Goal: Task Accomplishment & Management: Use online tool/utility

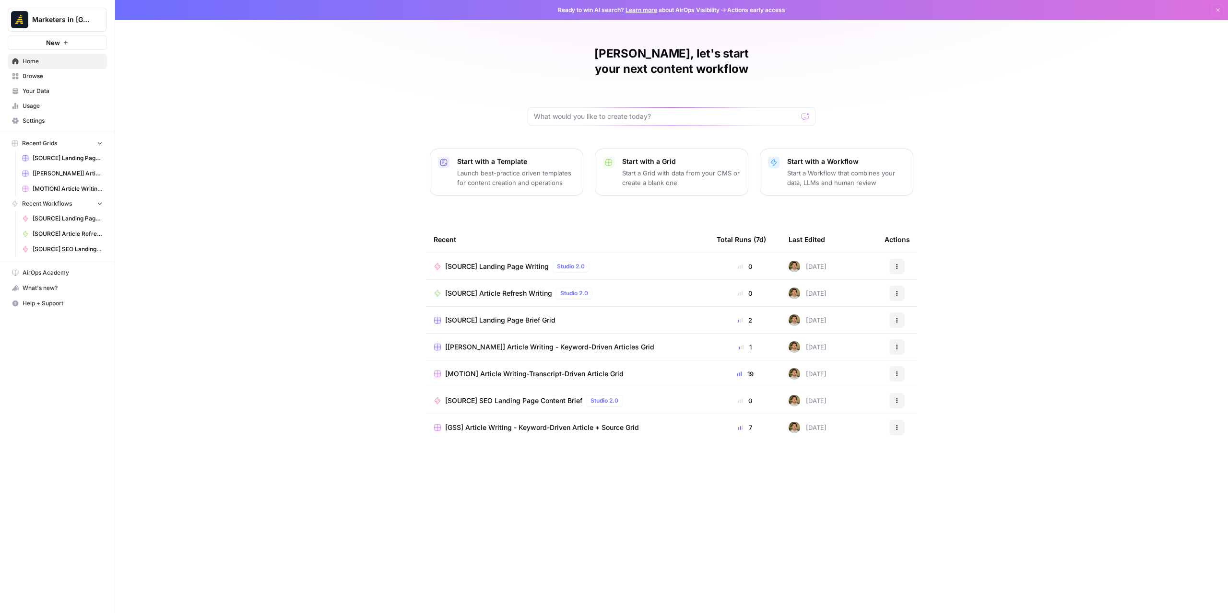
click at [48, 81] on link "Browse" at bounding box center [57, 76] width 99 height 15
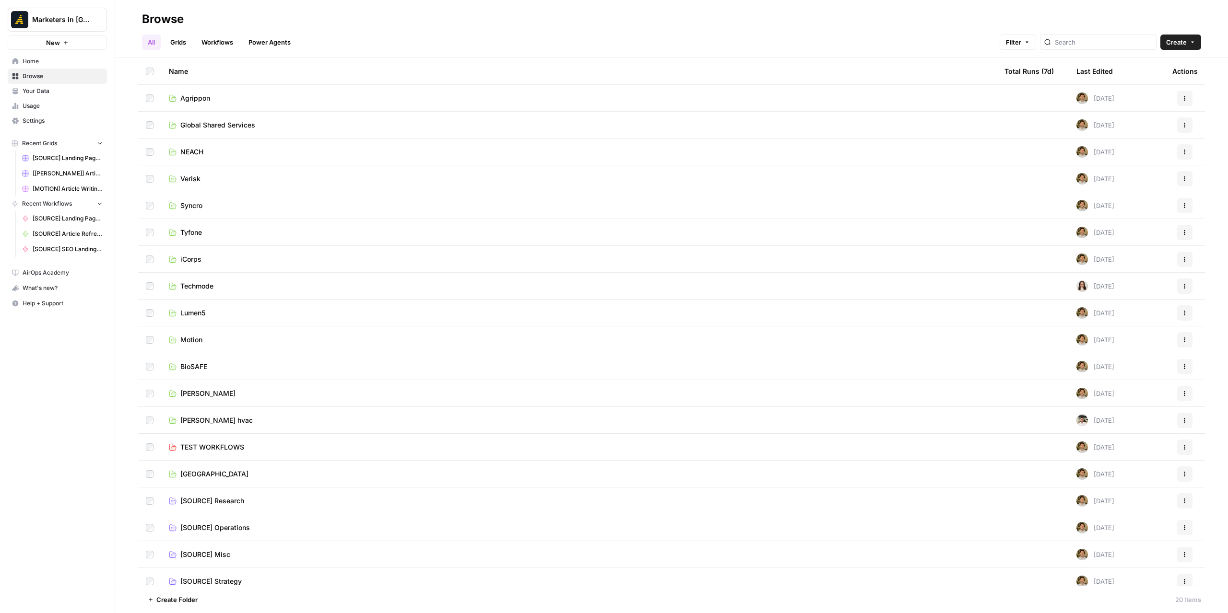
click at [216, 443] on span "TEST WORKFLOWS" at bounding box center [212, 448] width 64 height 10
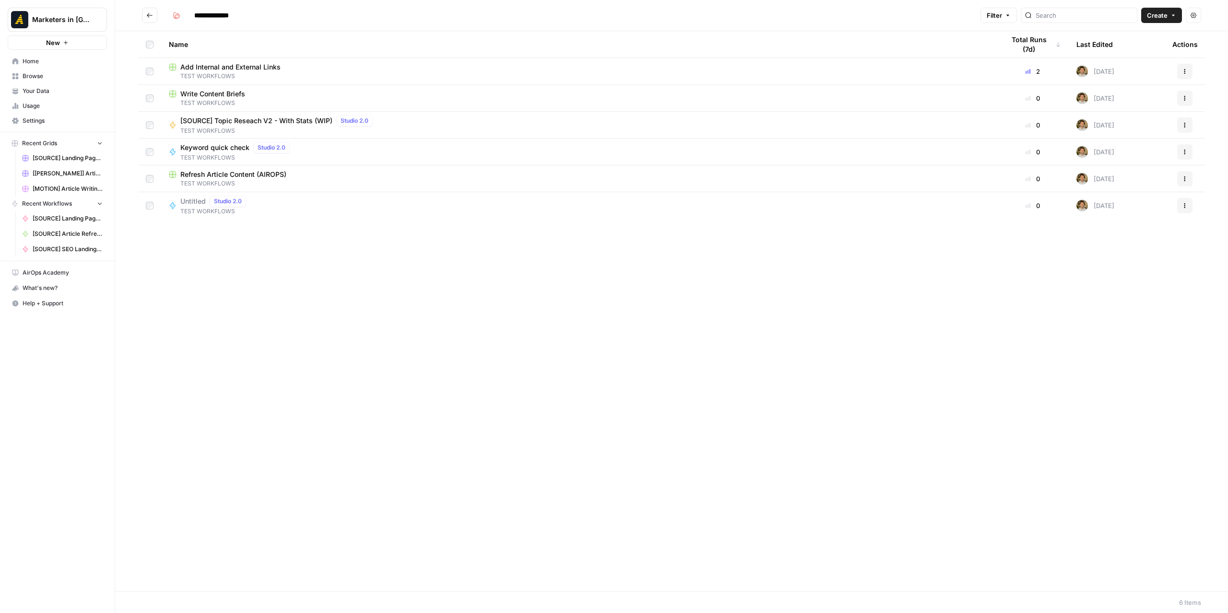
click at [273, 71] on span "Add Internal and External Links" at bounding box center [230, 67] width 100 height 10
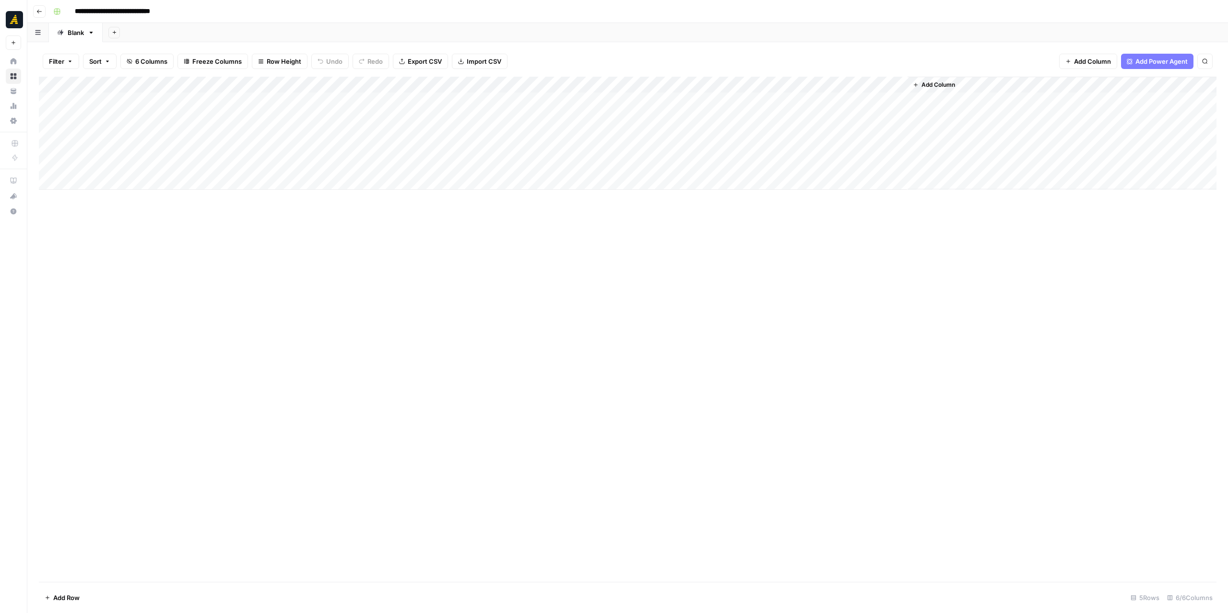
click at [361, 88] on div "Add Column" at bounding box center [628, 133] width 1178 height 113
click at [354, 174] on span "Edit Workflow" at bounding box center [359, 179] width 84 height 10
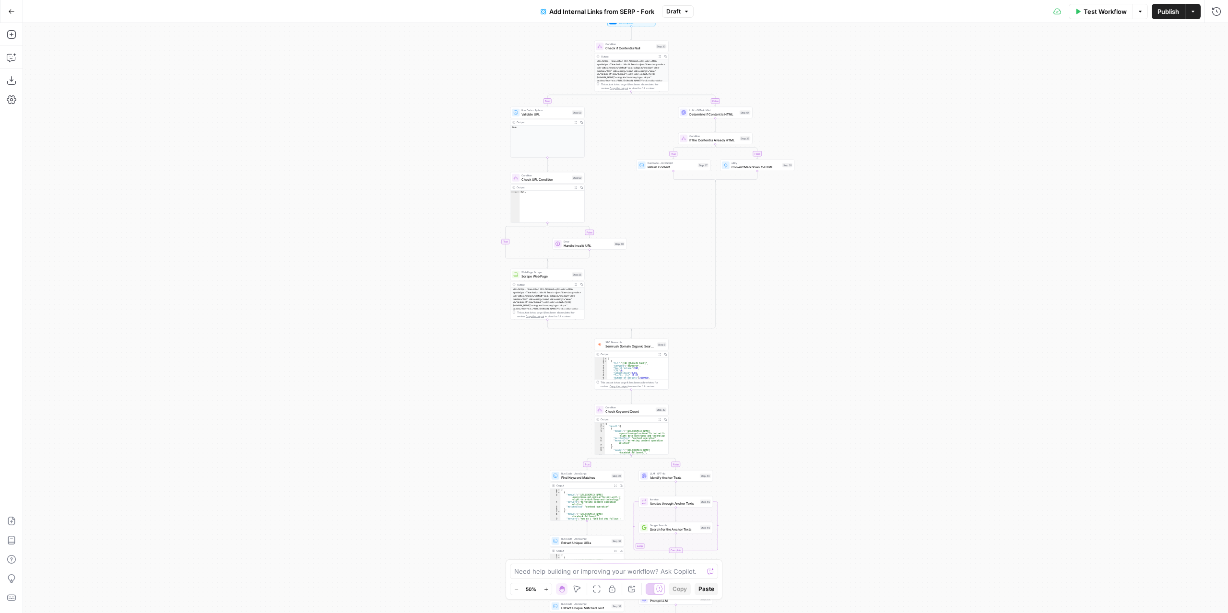
drag, startPoint x: 747, startPoint y: 235, endPoint x: 774, endPoint y: 254, distance: 33.0
click at [773, 329] on div "true false true false true false true false Workflow Set Inputs Inputs Conditio…" at bounding box center [625, 318] width 1205 height 590
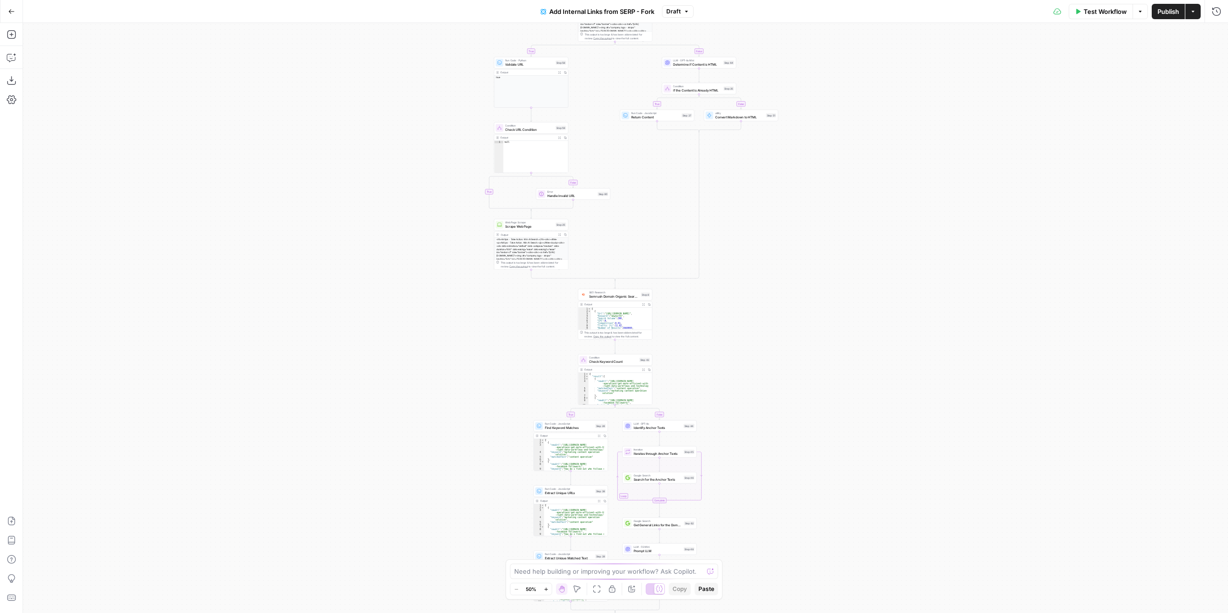
drag, startPoint x: 767, startPoint y: 251, endPoint x: 750, endPoint y: 195, distance: 58.7
click at [750, 195] on div "true false true false true false true false Workflow Set Inputs Inputs Conditio…" at bounding box center [625, 318] width 1205 height 590
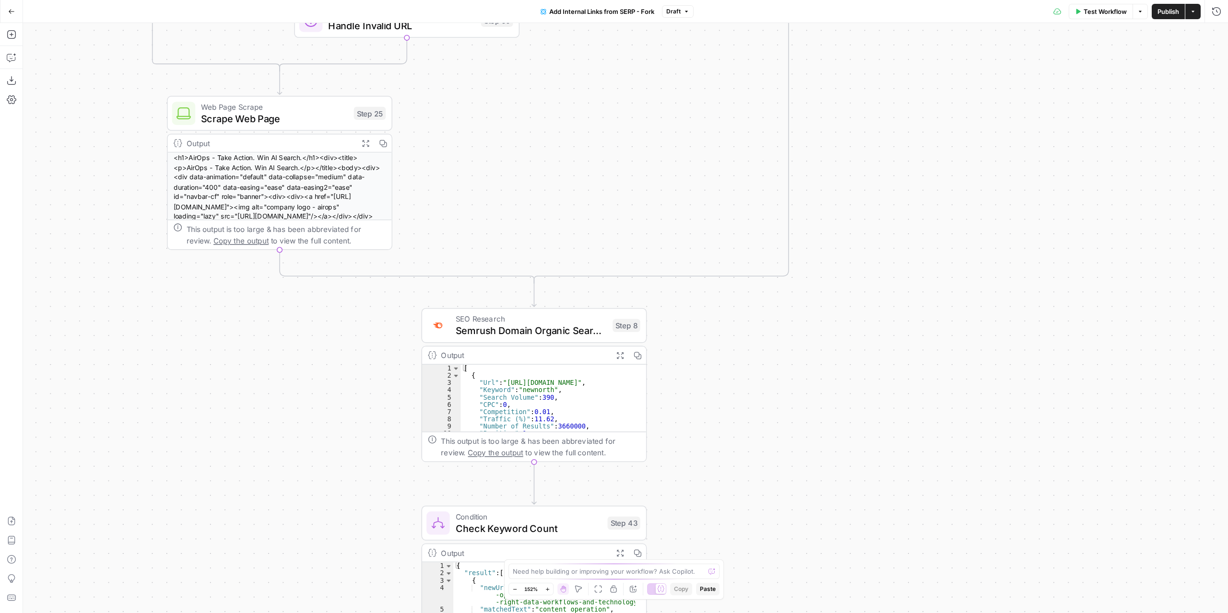
drag, startPoint x: 678, startPoint y: 415, endPoint x: 672, endPoint y: 379, distance: 36.9
click at [762, 407] on div "true false true false true false true false Workflow Set Inputs Inputs Conditio…" at bounding box center [625, 318] width 1205 height 590
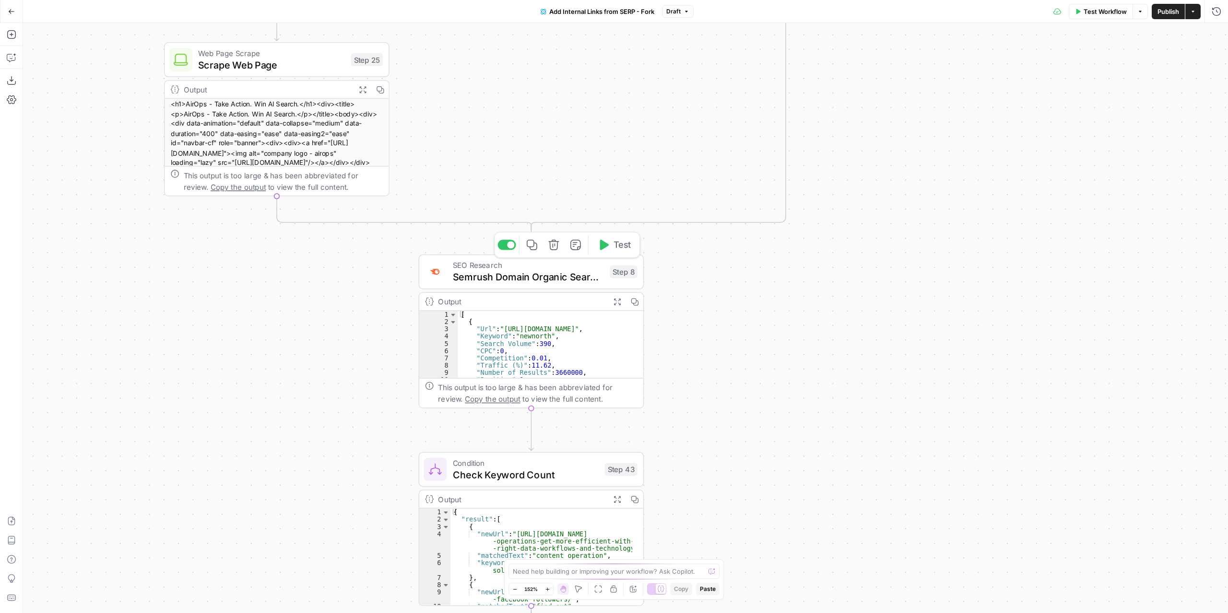
drag, startPoint x: 780, startPoint y: 424, endPoint x: 779, endPoint y: 347, distance: 77.7
click at [779, 332] on div "true false true false true false true false Workflow Set Inputs Inputs Conditio…" at bounding box center [625, 318] width 1205 height 590
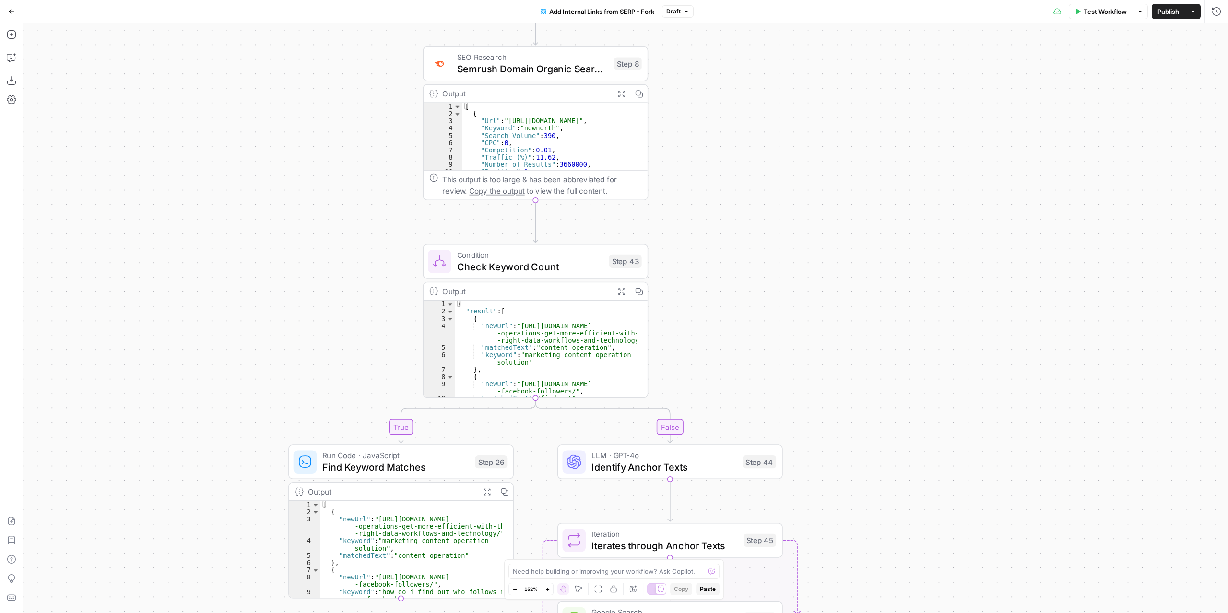
drag, startPoint x: 778, startPoint y: 444, endPoint x: 783, endPoint y: 328, distance: 116.2
click at [783, 328] on div "true false true false true false true false Workflow Set Inputs Inputs Conditio…" at bounding box center [625, 318] width 1205 height 590
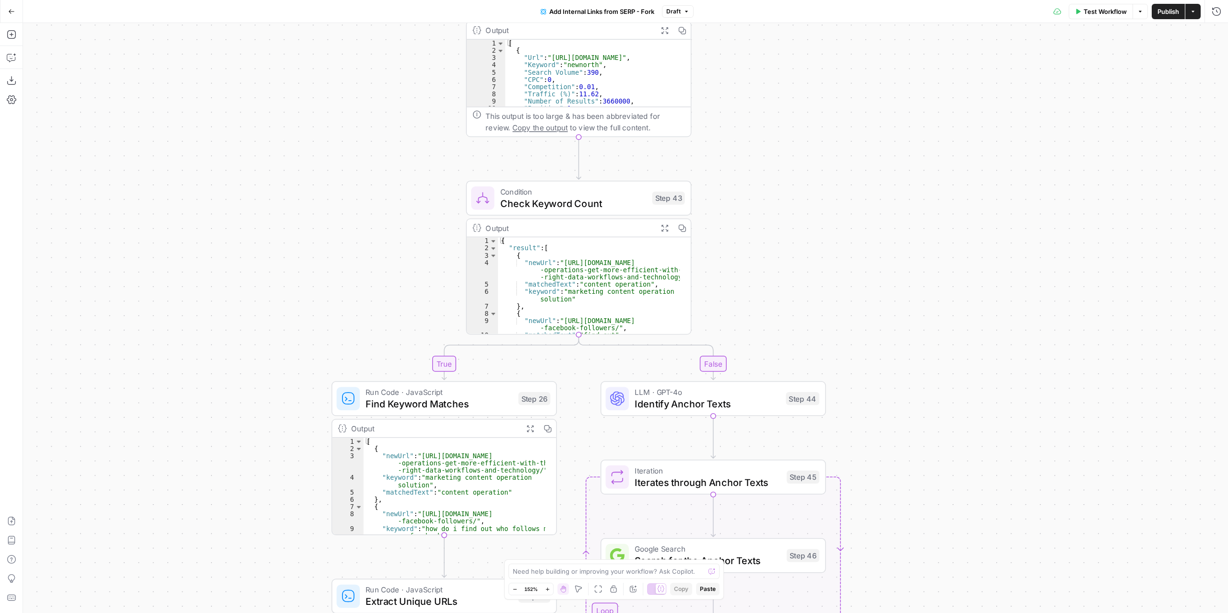
drag, startPoint x: 728, startPoint y: 384, endPoint x: 771, endPoint y: 320, distance: 76.6
click at [771, 320] on div "true false true false true false true false Workflow Set Inputs Inputs Conditio…" at bounding box center [625, 318] width 1205 height 590
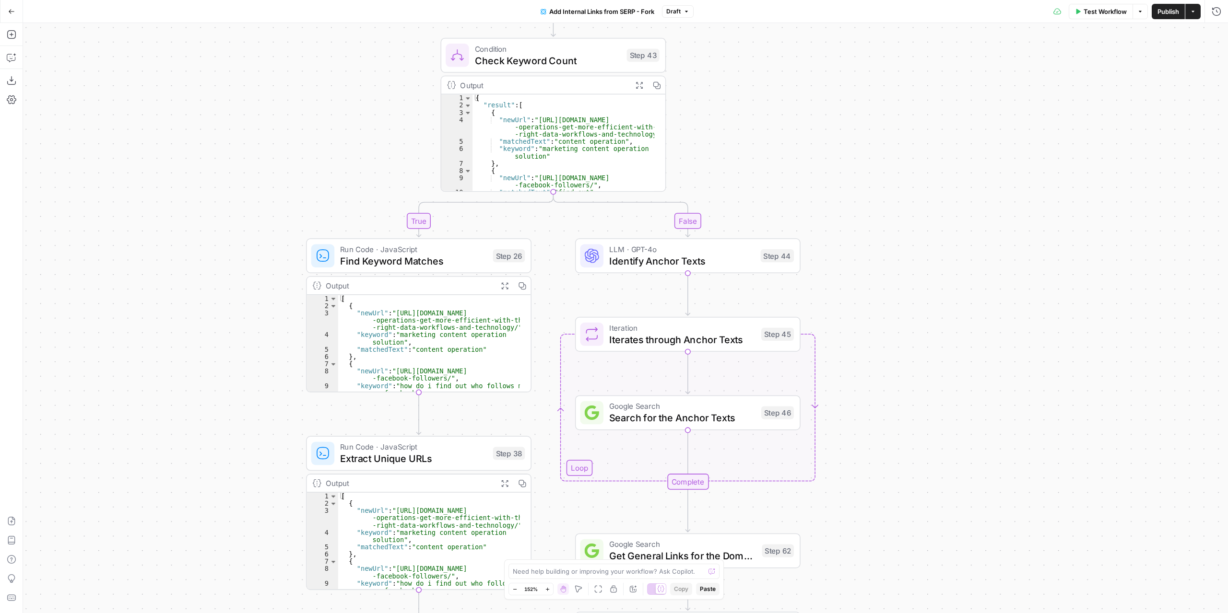
drag, startPoint x: 939, startPoint y: 475, endPoint x: 914, endPoint y: 332, distance: 145.1
click at [914, 332] on div "true false true false true false true false Workflow Set Inputs Inputs Conditio…" at bounding box center [625, 318] width 1205 height 590
click at [425, 268] on div "Run Code · JavaScript Find Keyword Matches Step 26 Copy step Delete step Edit N…" at bounding box center [418, 255] width 225 height 35
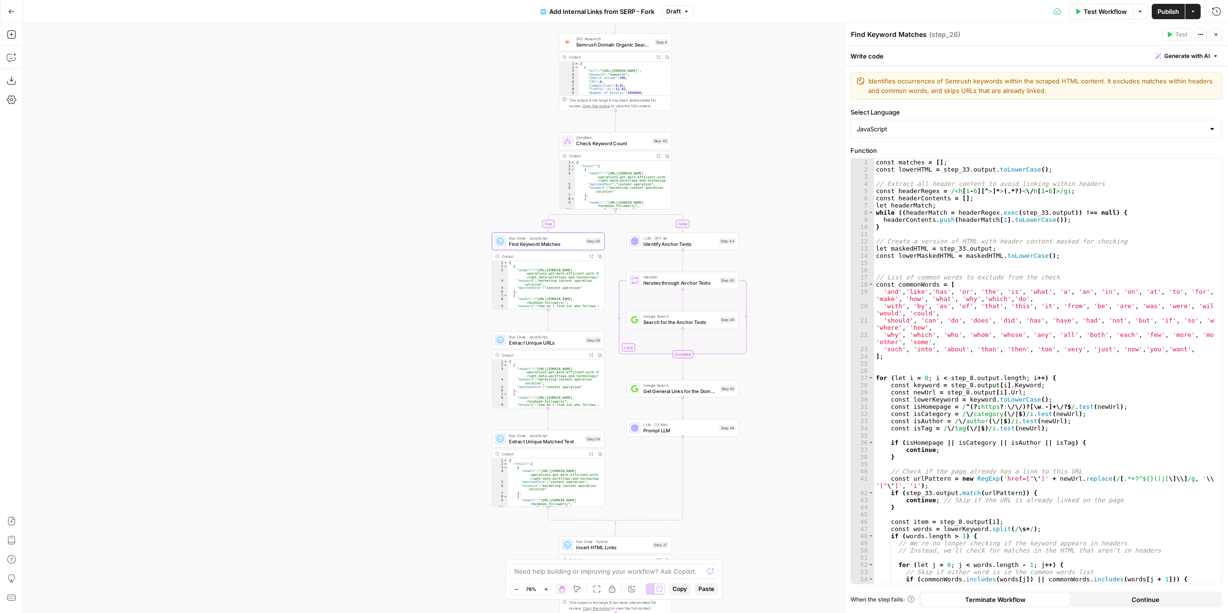
drag, startPoint x: 819, startPoint y: 366, endPoint x: 775, endPoint y: 320, distance: 63.8
click at [775, 320] on div "false true false true false true false true Workflow Set Inputs Inputs Conditio…" at bounding box center [625, 318] width 1205 height 590
click at [692, 433] on span "Prompt LLM" at bounding box center [679, 430] width 73 height 7
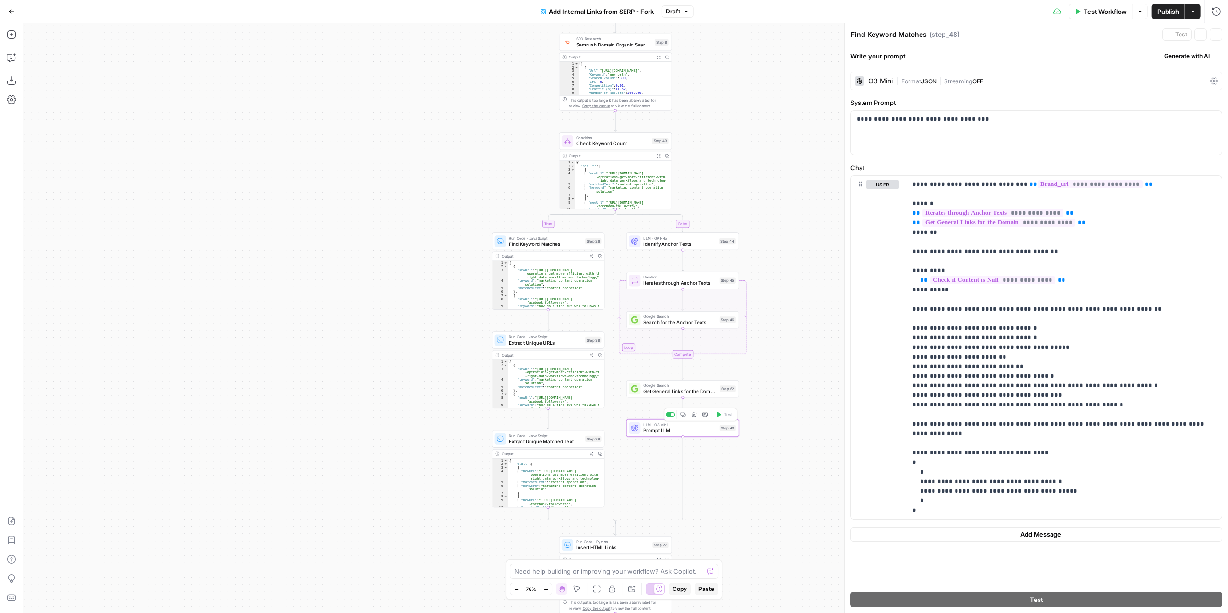
type textarea "Prompt LLM"
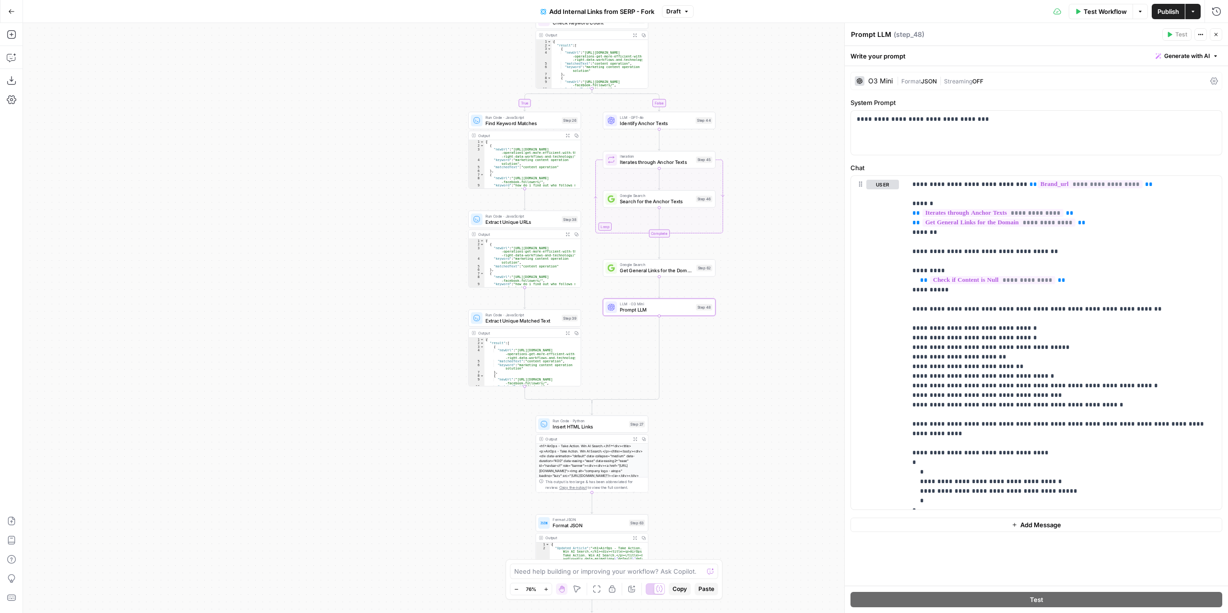
drag, startPoint x: 733, startPoint y: 493, endPoint x: 731, endPoint y: 545, distance: 52.3
click at [735, 553] on div "false true false true false true false true Workflow Set Inputs Inputs Conditio…" at bounding box center [625, 318] width 1205 height 590
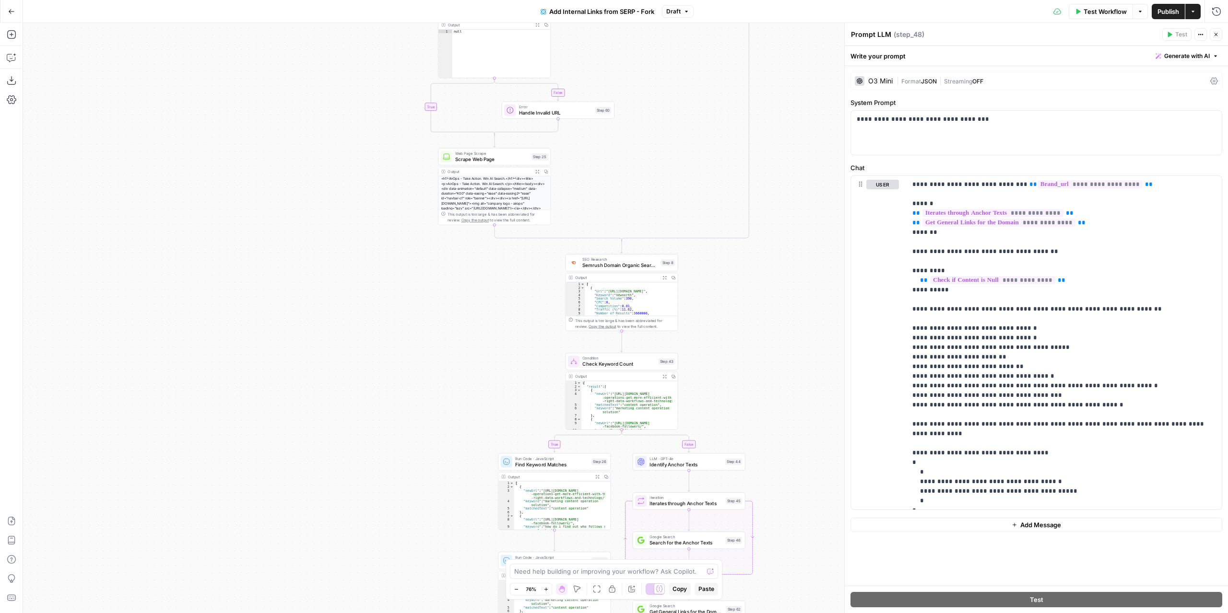
drag, startPoint x: 763, startPoint y: 253, endPoint x: 769, endPoint y: 506, distance: 253.3
click at [770, 511] on div "false true false true false true false true Workflow Set Inputs Inputs Conditio…" at bounding box center [625, 318] width 1205 height 590
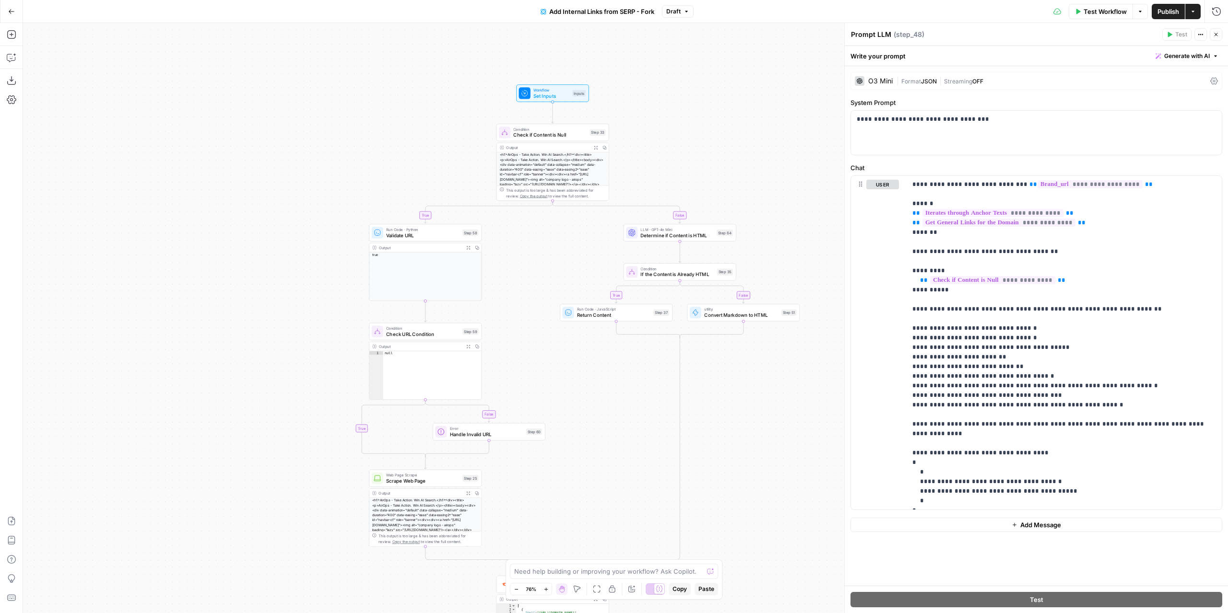
drag, startPoint x: 783, startPoint y: 298, endPoint x: 712, endPoint y: 515, distance: 228.1
click at [712, 515] on div "false true false true false true false true Workflow Set Inputs Inputs Conditio…" at bounding box center [625, 318] width 1205 height 590
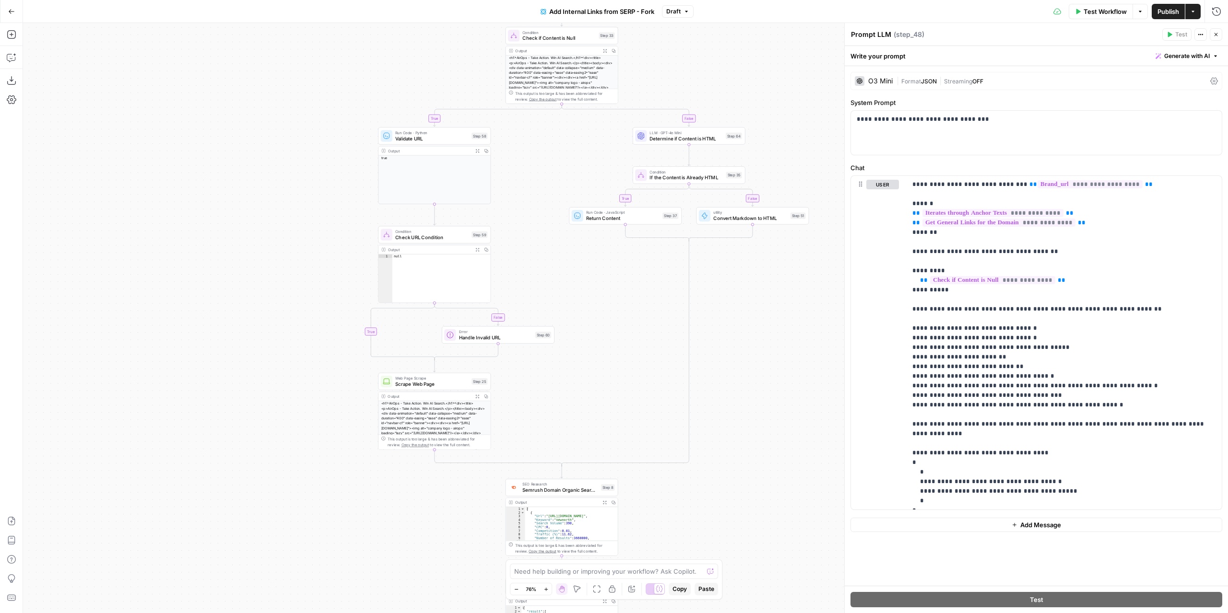
drag, startPoint x: 548, startPoint y: 473, endPoint x: 554, endPoint y: 381, distance: 91.9
click at [554, 381] on div "false true false true false true false true Workflow Set Inputs Inputs Conditio…" at bounding box center [625, 318] width 1205 height 590
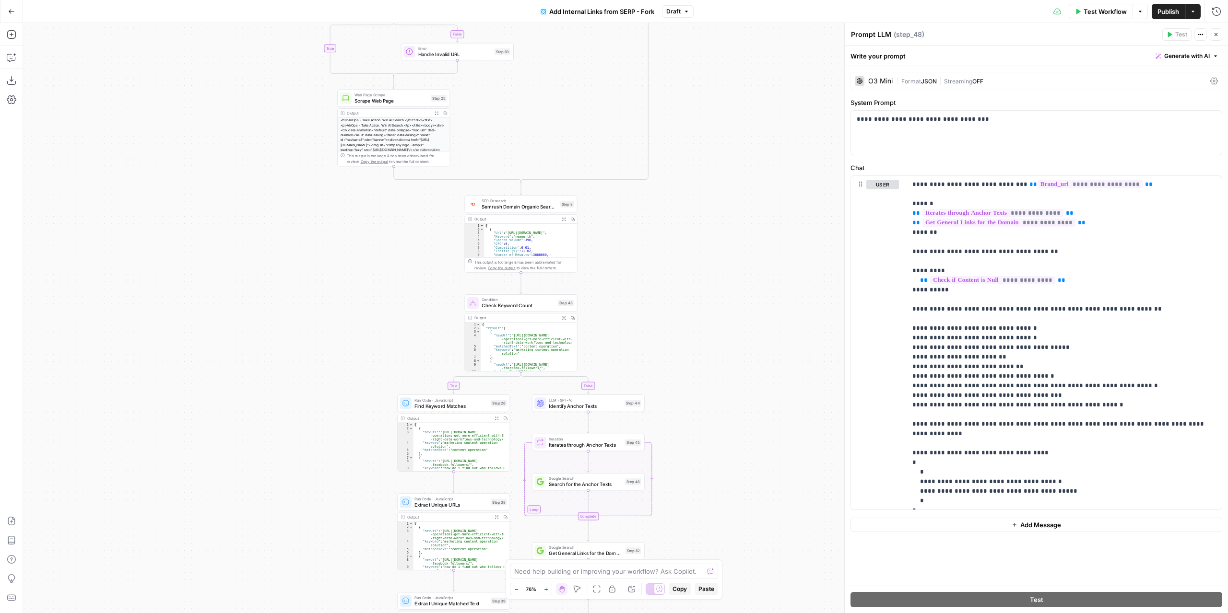
drag, startPoint x: 729, startPoint y: 472, endPoint x: 688, endPoint y: 184, distance: 290.7
click at [688, 184] on div "false true false true false true false true Workflow Set Inputs Inputs Conditio…" at bounding box center [625, 318] width 1205 height 590
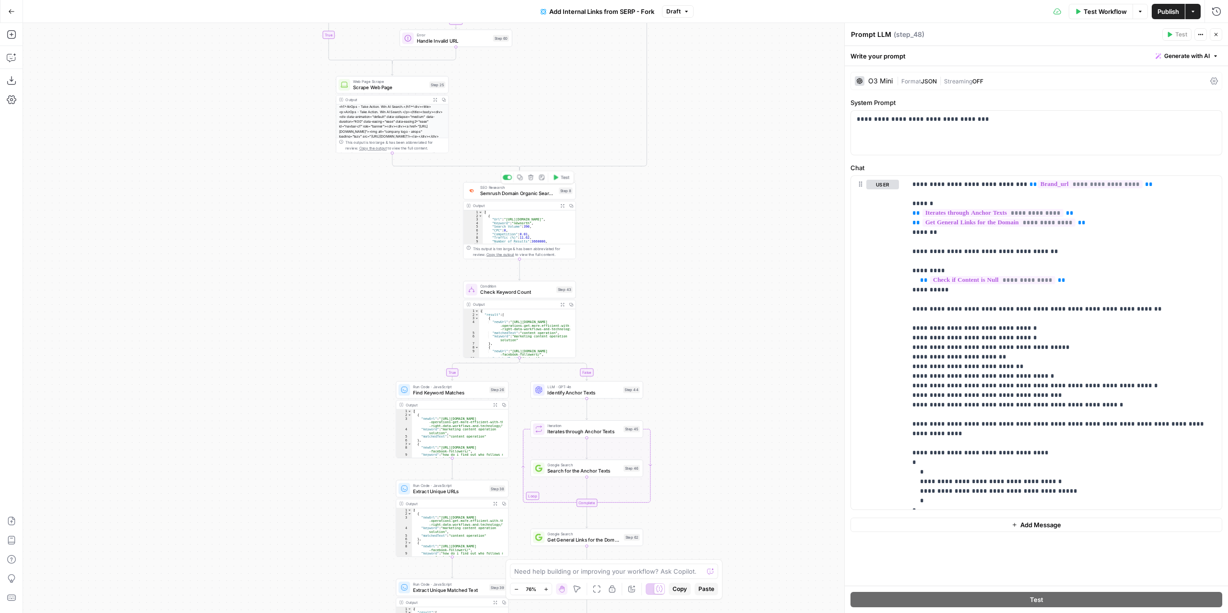
click at [542, 192] on span "Semrush Domain Organic Search Keywords" at bounding box center [518, 193] width 76 height 7
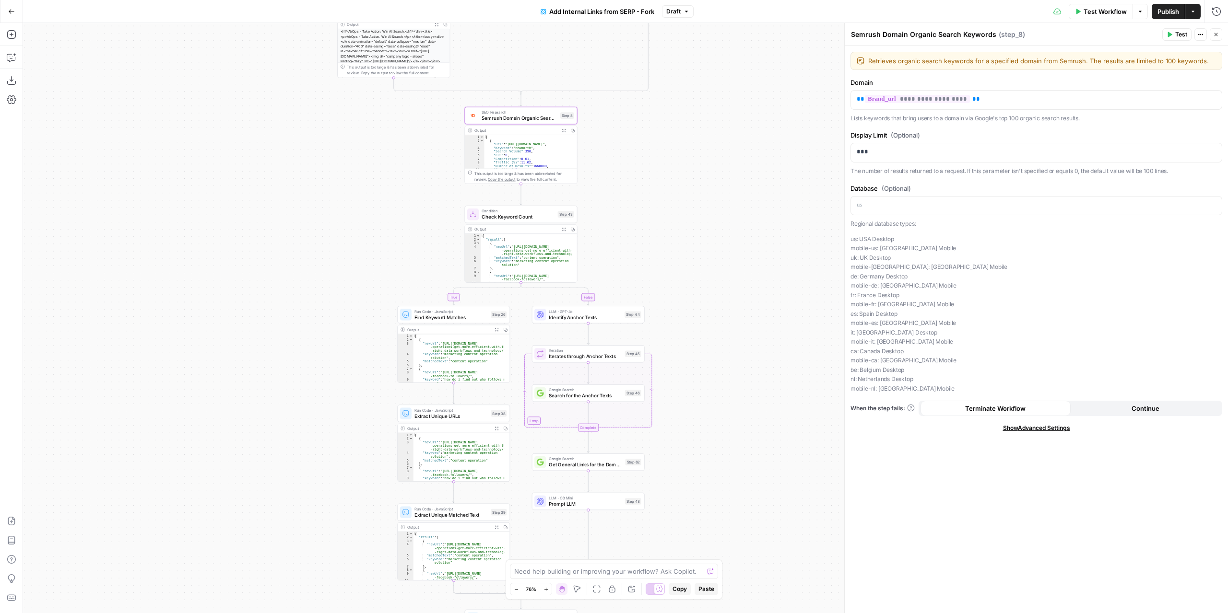
drag, startPoint x: 673, startPoint y: 292, endPoint x: 679, endPoint y: 251, distance: 41.2
click at [679, 252] on div "false true false true false true false true Workflow Set Inputs Inputs Conditio…" at bounding box center [625, 318] width 1205 height 590
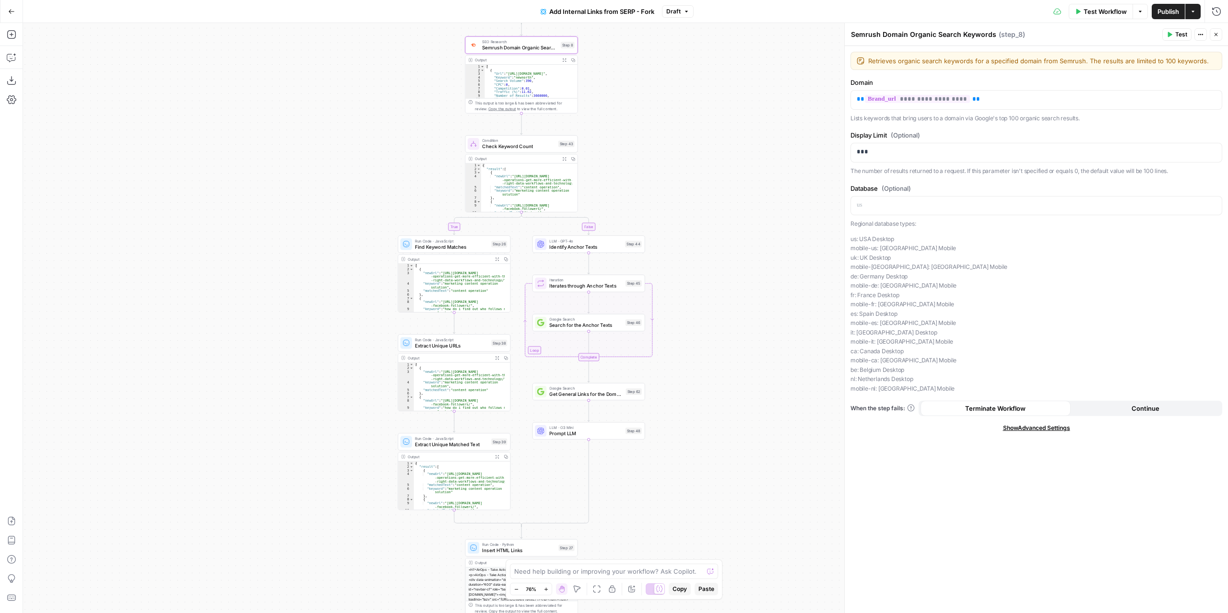
drag, startPoint x: 691, startPoint y: 337, endPoint x: 690, endPoint y: 319, distance: 17.3
click at [690, 319] on div "false true false true false true false true Workflow Set Inputs Inputs Conditio…" at bounding box center [625, 318] width 1205 height 590
click at [448, 246] on span "Find Keyword Matches" at bounding box center [451, 245] width 73 height 7
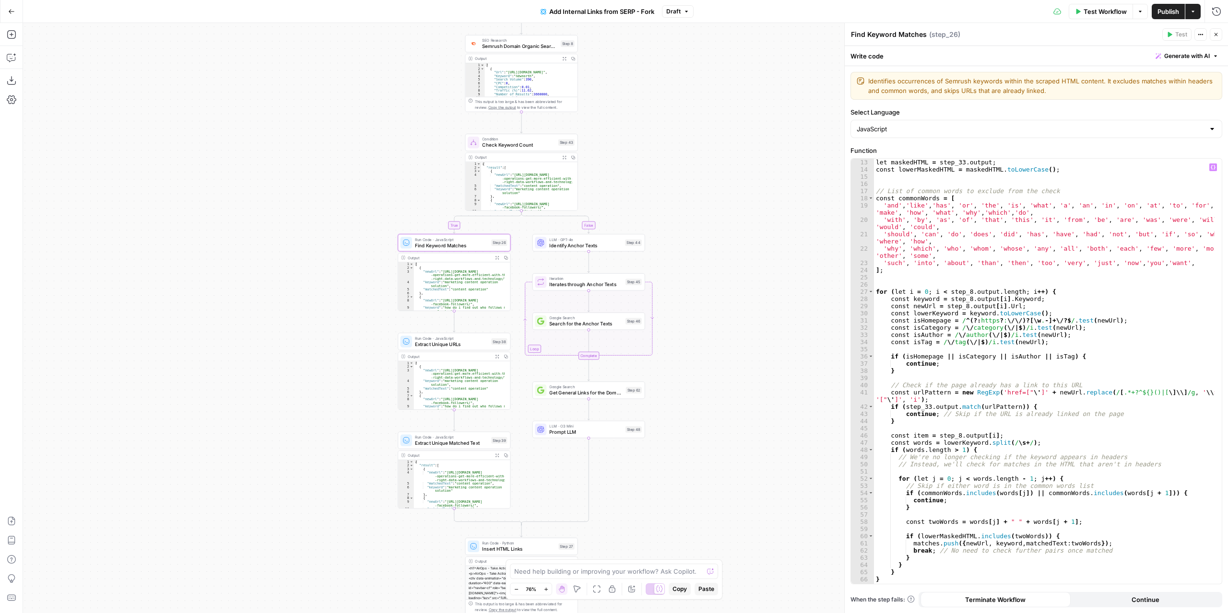
scroll to position [99, 0]
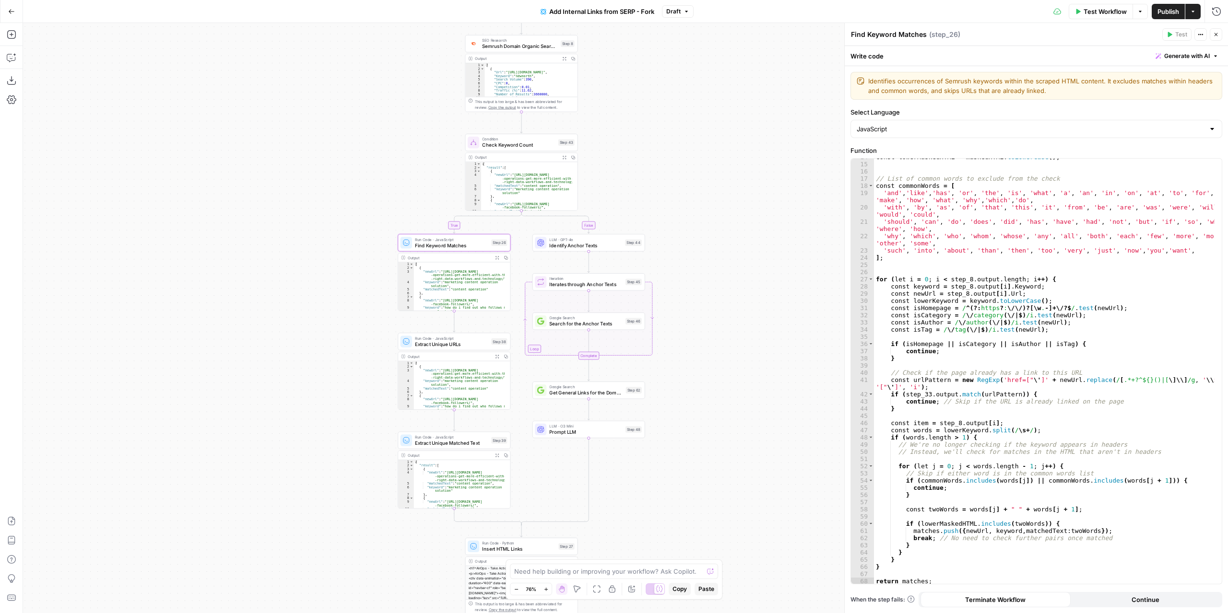
click at [318, 212] on div "false true false true false true false true Workflow Set Inputs Inputs Conditio…" at bounding box center [625, 318] width 1205 height 590
click at [14, 84] on icon "button" at bounding box center [11, 80] width 9 height 9
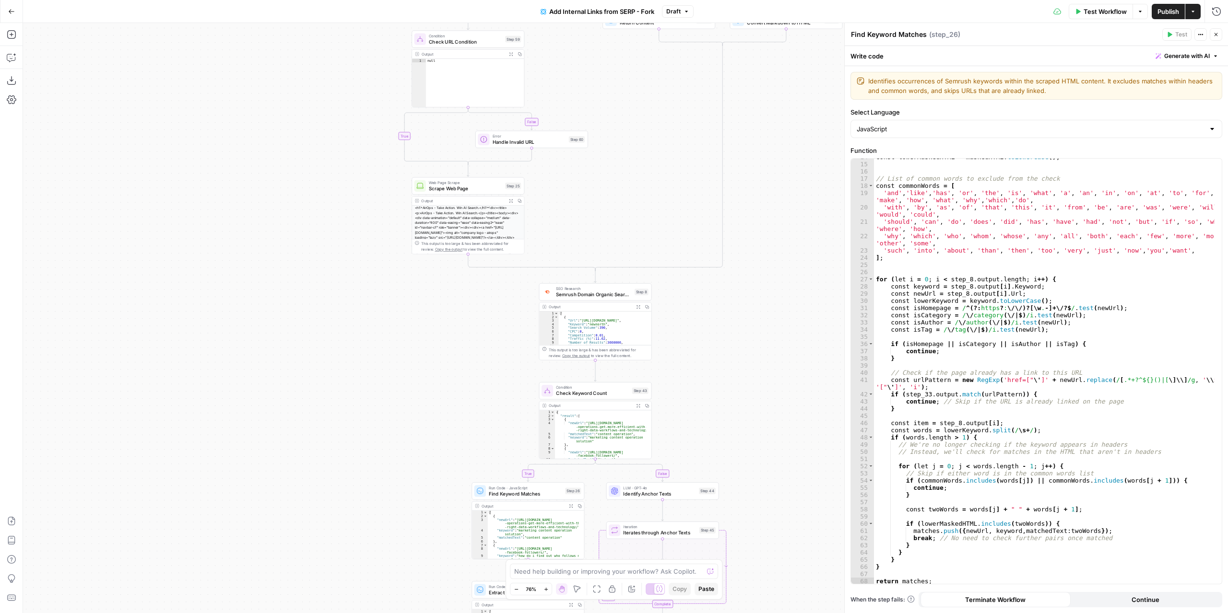
drag, startPoint x: 717, startPoint y: 163, endPoint x: 790, endPoint y: 411, distance: 259.1
click at [790, 411] on div "false true false true false true false true Workflow Set Inputs Inputs Conditio…" at bounding box center [625, 318] width 1205 height 590
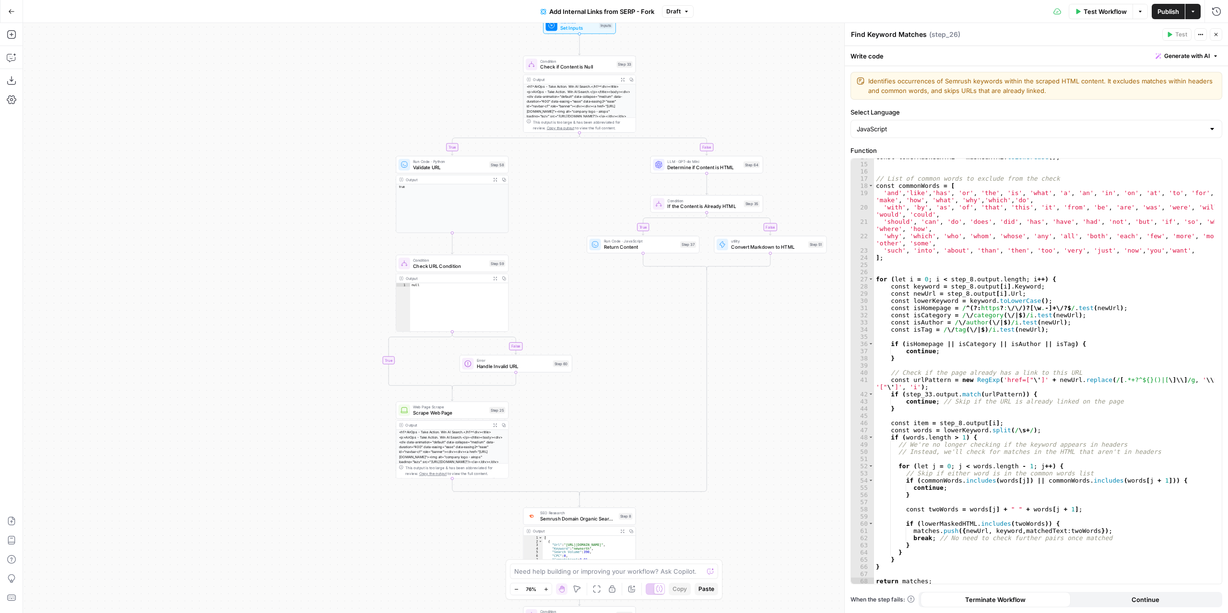
drag, startPoint x: 788, startPoint y: 140, endPoint x: 752, endPoint y: 71, distance: 77.2
click at [757, 83] on div "false true false true false true false true Workflow Set Inputs Inputs Conditio…" at bounding box center [625, 318] width 1205 height 590
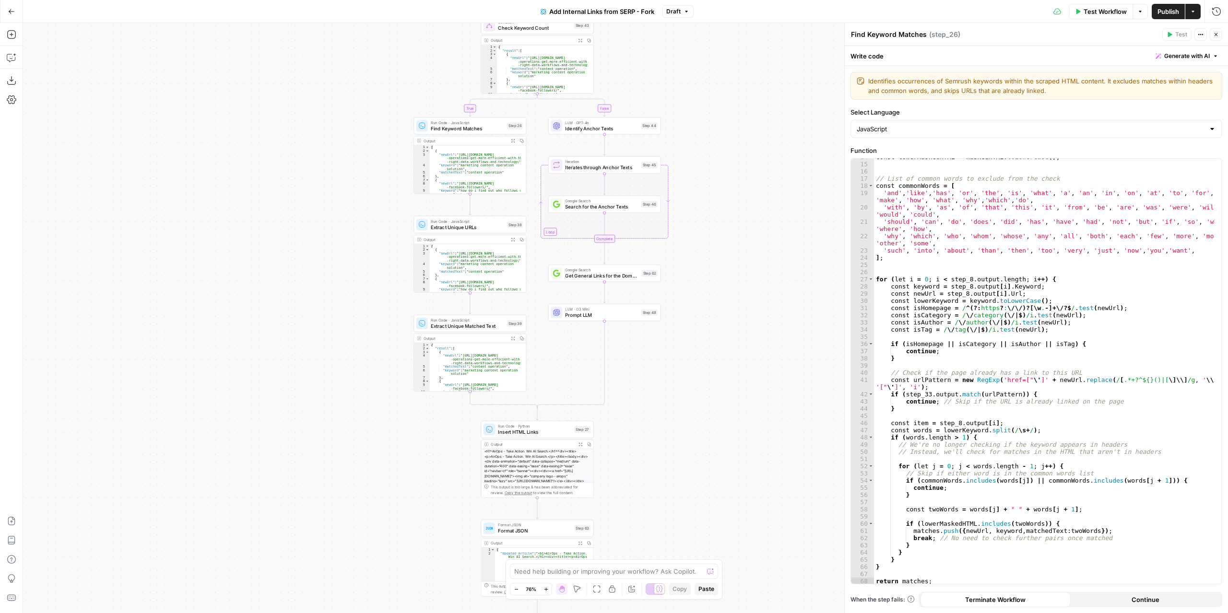
drag, startPoint x: 767, startPoint y: 442, endPoint x: 741, endPoint y: 133, distance: 310.1
click at [741, 133] on div "false true false true false true false true Workflow Set Inputs Inputs Conditio…" at bounding box center [625, 318] width 1205 height 590
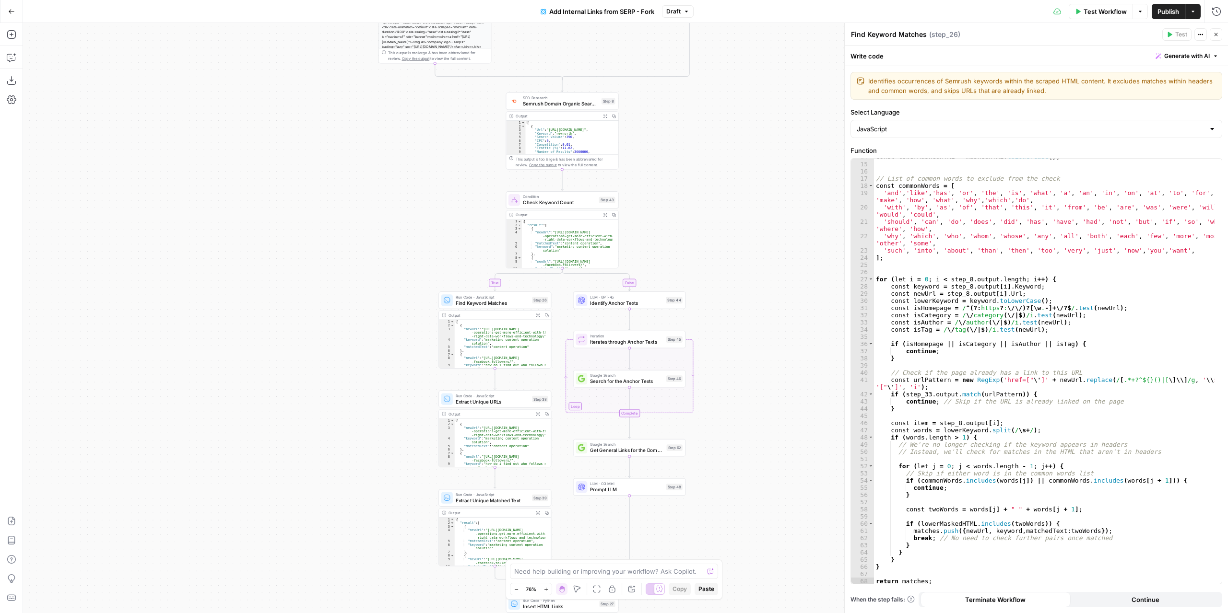
drag, startPoint x: 749, startPoint y: 397, endPoint x: 777, endPoint y: 550, distance: 155.5
click at [774, 588] on div "false true false true false true false true Workflow Set Inputs Inputs Conditio…" at bounding box center [625, 318] width 1205 height 590
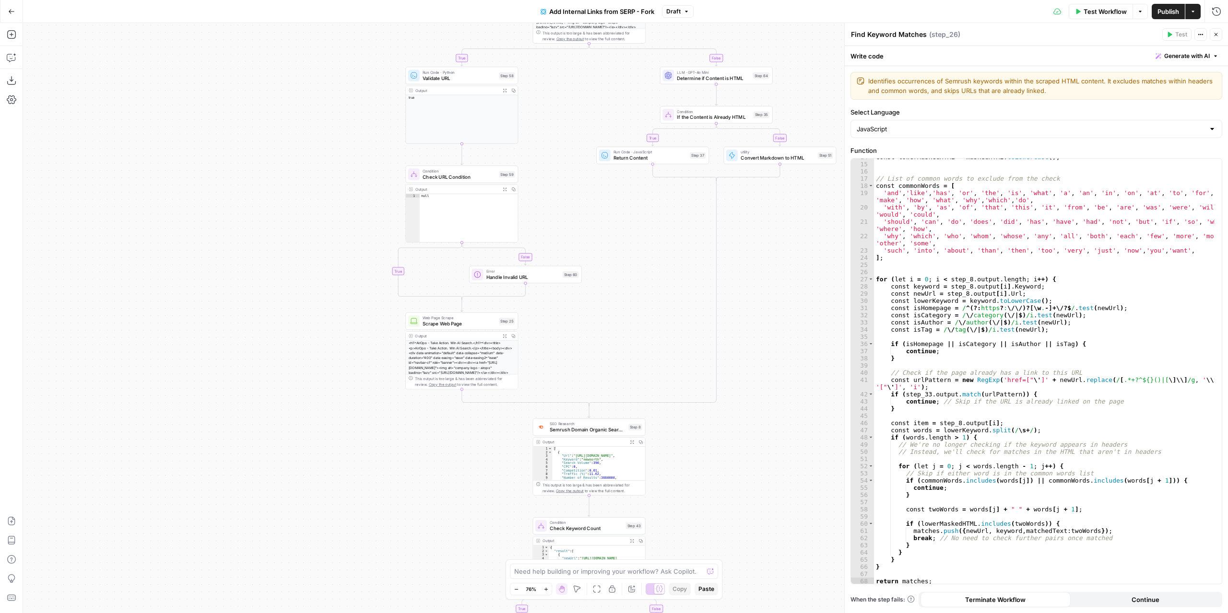
drag, startPoint x: 740, startPoint y: 230, endPoint x: 766, endPoint y: 539, distance: 310.1
click at [766, 539] on div "false true false true false true false true Workflow Set Inputs Inputs Conditio…" at bounding box center [625, 318] width 1205 height 590
drag, startPoint x: 660, startPoint y: 247, endPoint x: 666, endPoint y: 456, distance: 208.7
click at [666, 456] on div "false true false true false true false true Workflow Set Inputs Inputs Conditio…" at bounding box center [625, 318] width 1205 height 590
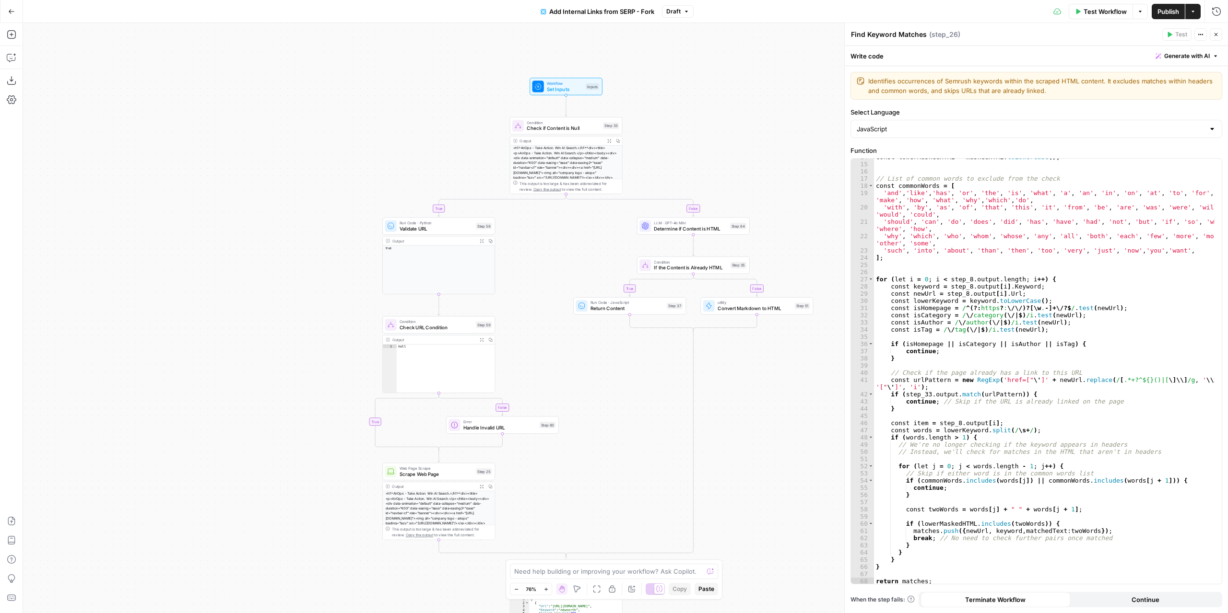
drag, startPoint x: 758, startPoint y: 225, endPoint x: 731, endPoint y: 179, distance: 52.9
click at [731, 179] on div "false true false true false true false true Workflow Set Inputs Inputs Conditio…" at bounding box center [625, 318] width 1205 height 590
click at [717, 228] on span "Determine if Content is HTML" at bounding box center [690, 228] width 73 height 7
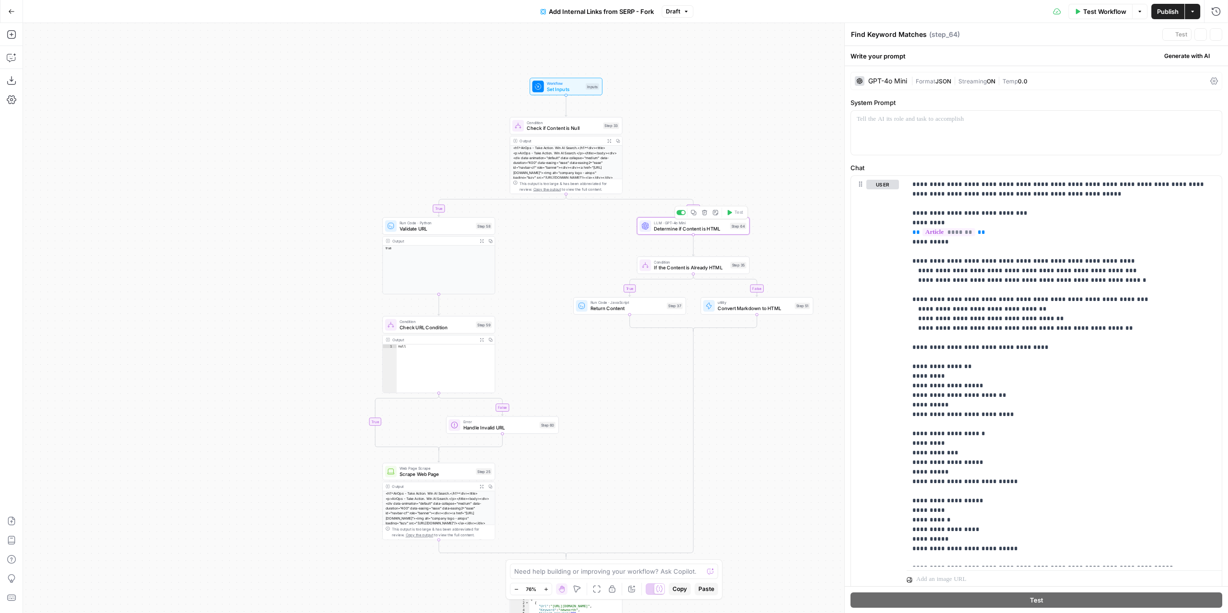
type textarea "Determine if Content is HTML"
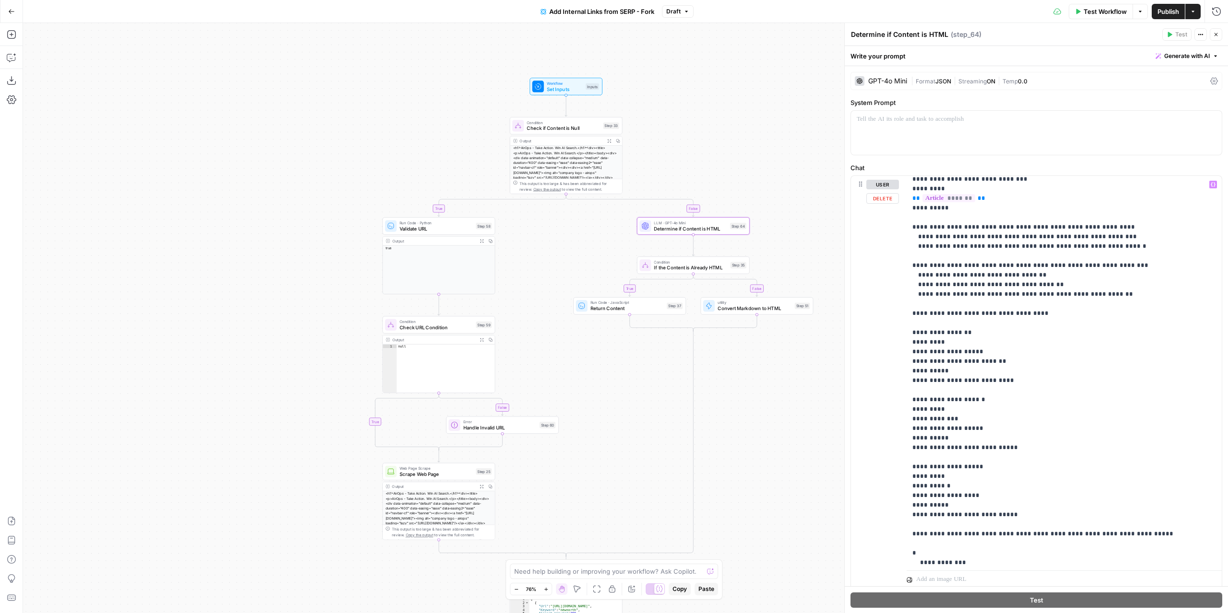
scroll to position [48, 0]
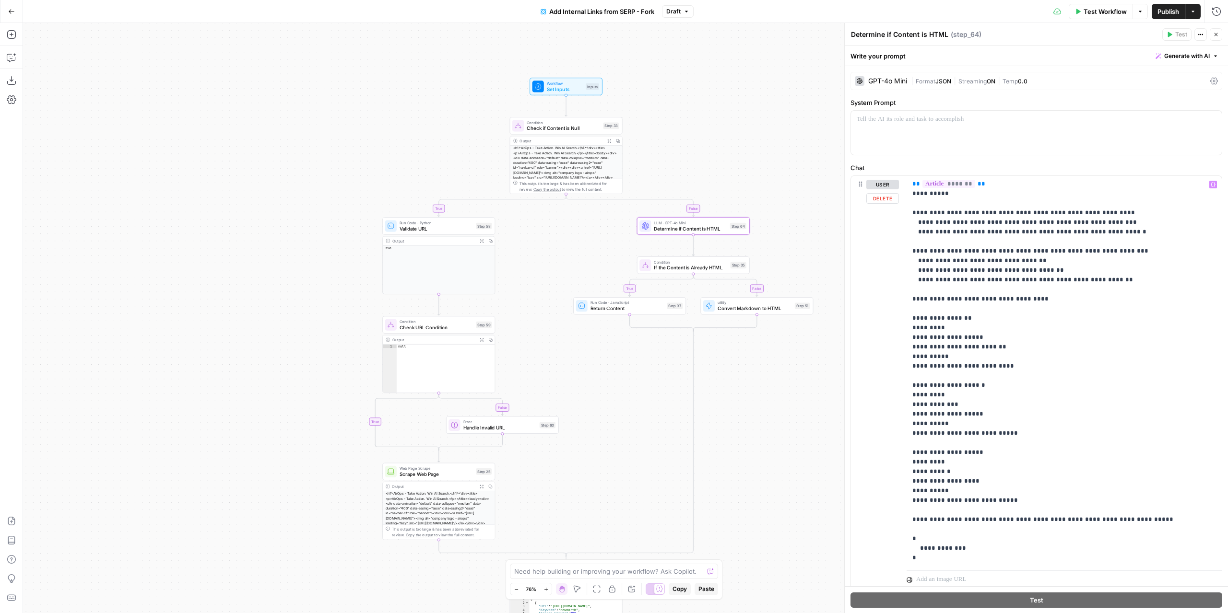
drag, startPoint x: 696, startPoint y: 470, endPoint x: 662, endPoint y: 255, distance: 217.1
click at [661, 233] on div "false true false true false true false true Workflow Set Inputs Inputs Conditio…" at bounding box center [966, 302] width 913 height 448
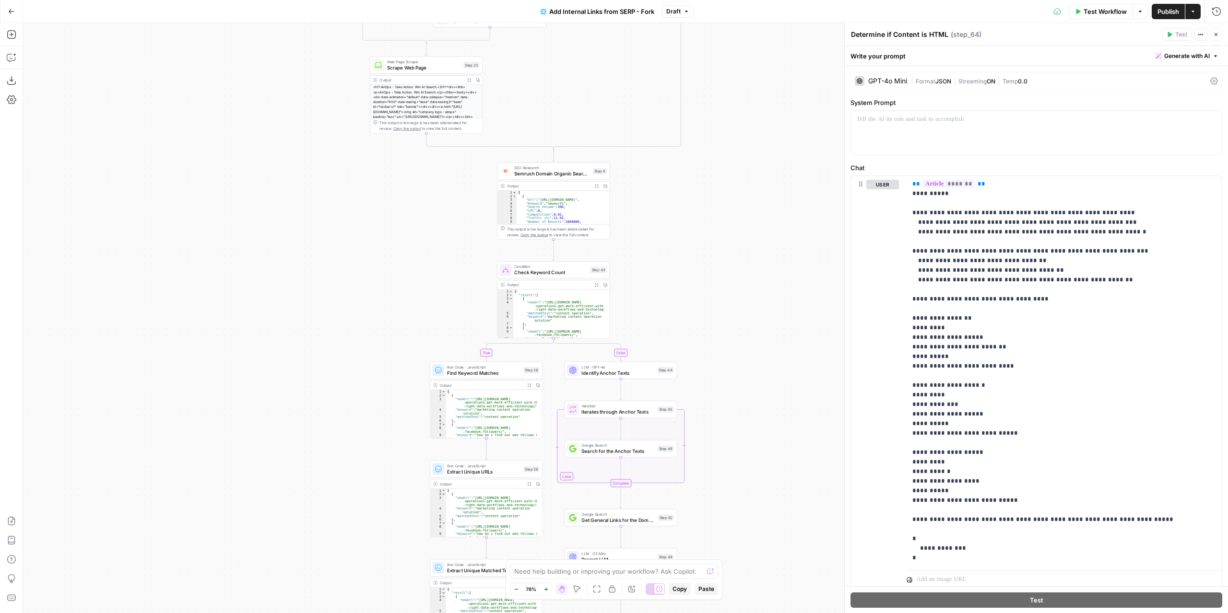
drag, startPoint x: 723, startPoint y: 396, endPoint x: 697, endPoint y: 286, distance: 112.5
click at [698, 287] on div "false true false true false true false true Workflow Set Inputs Inputs Conditio…" at bounding box center [625, 318] width 1205 height 590
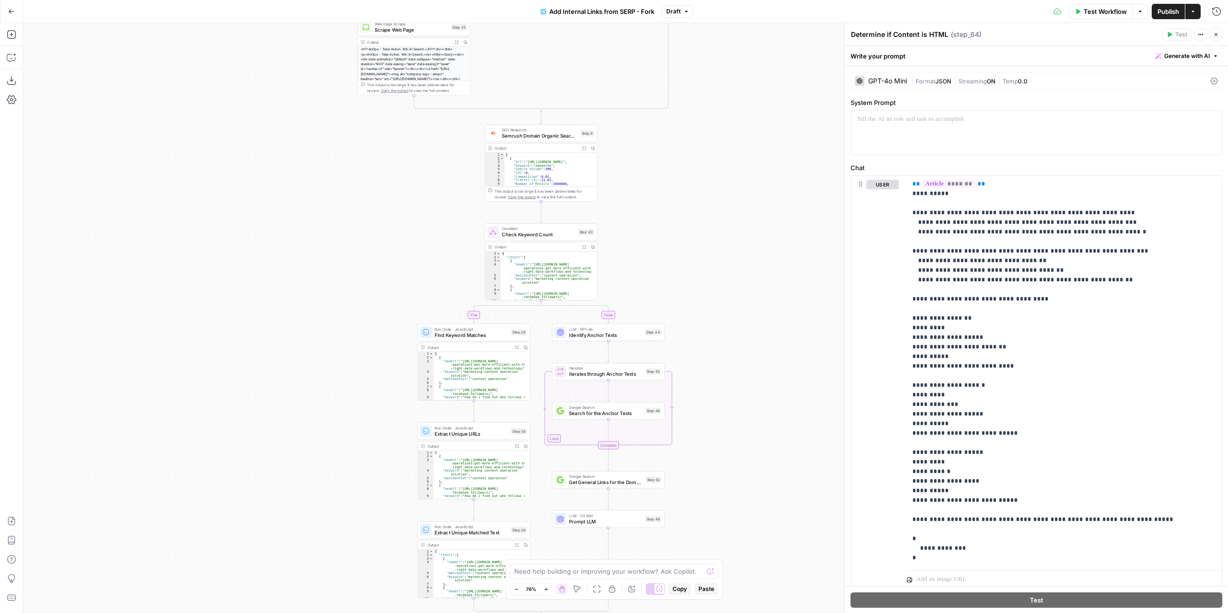
click at [488, 333] on span "Find Keyword Matches" at bounding box center [471, 334] width 73 height 7
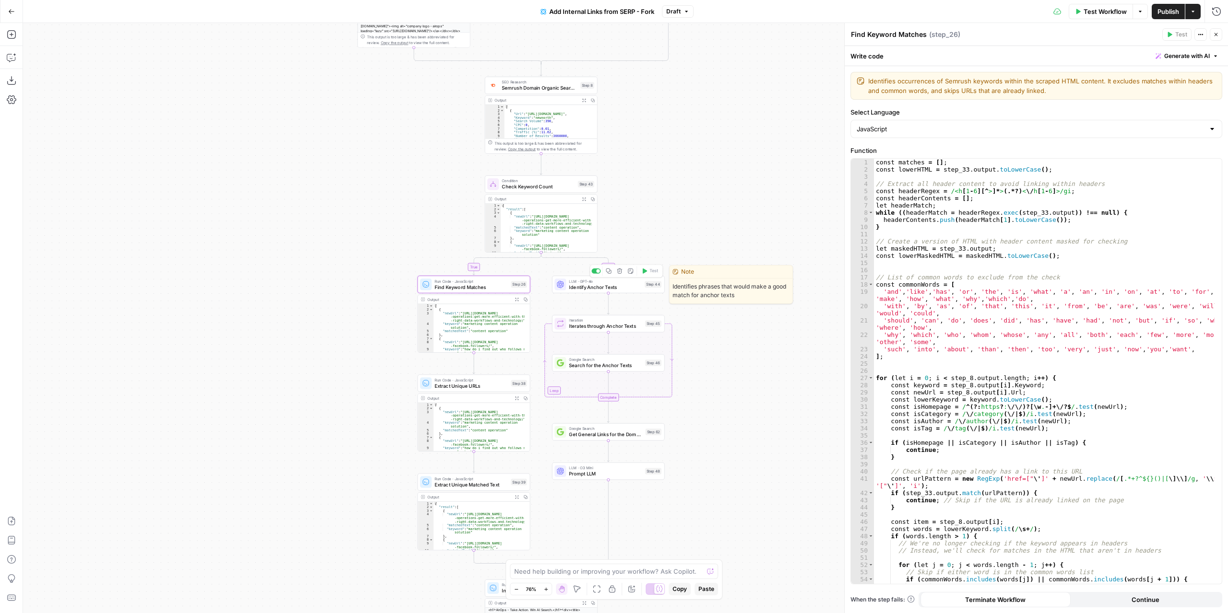
click at [620, 291] on div "LLM · GPT-4o Identify Anchor Texts Step 44 Copy step Delete step Edit Note Test" at bounding box center [608, 284] width 113 height 17
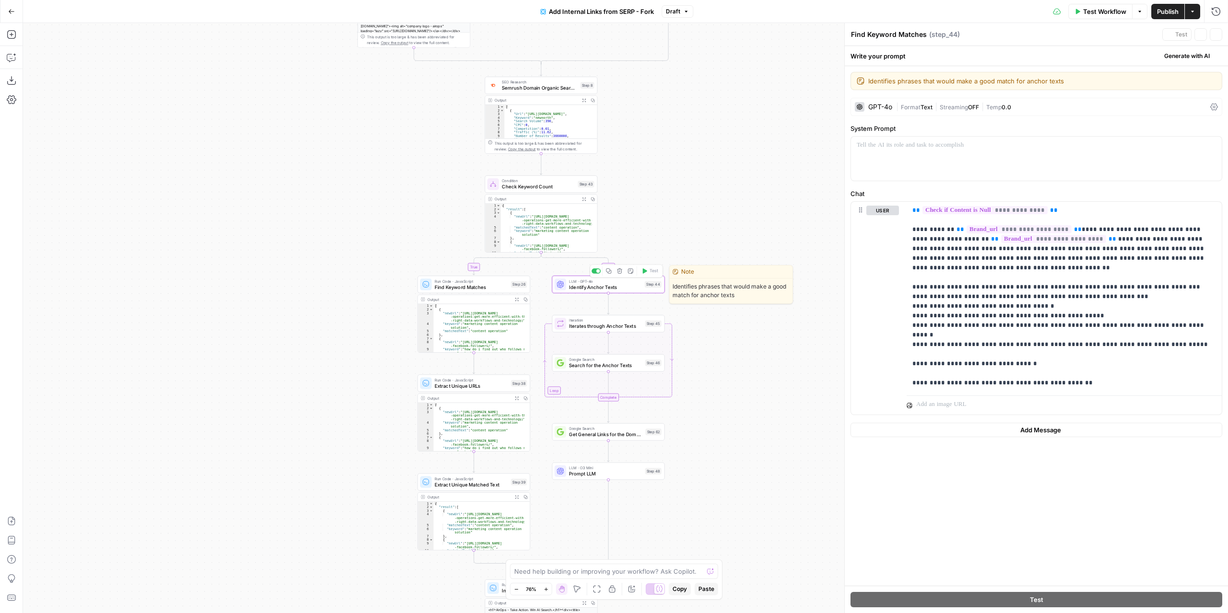
type textarea "Identify Anchor Texts"
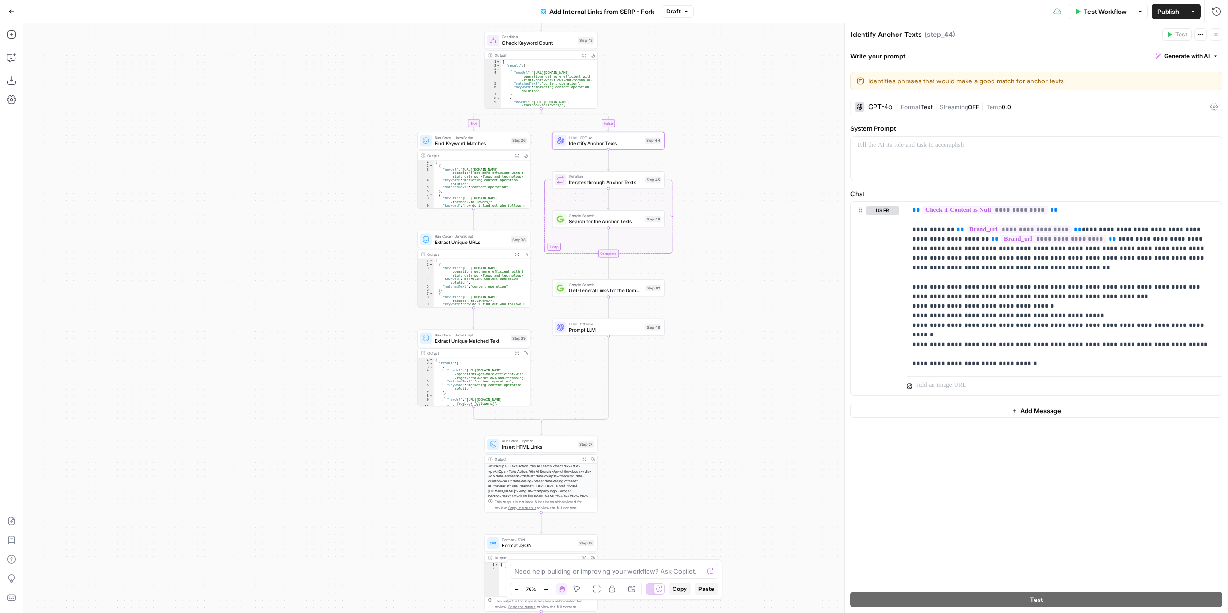
click at [12, 8] on icon "button" at bounding box center [11, 11] width 7 height 7
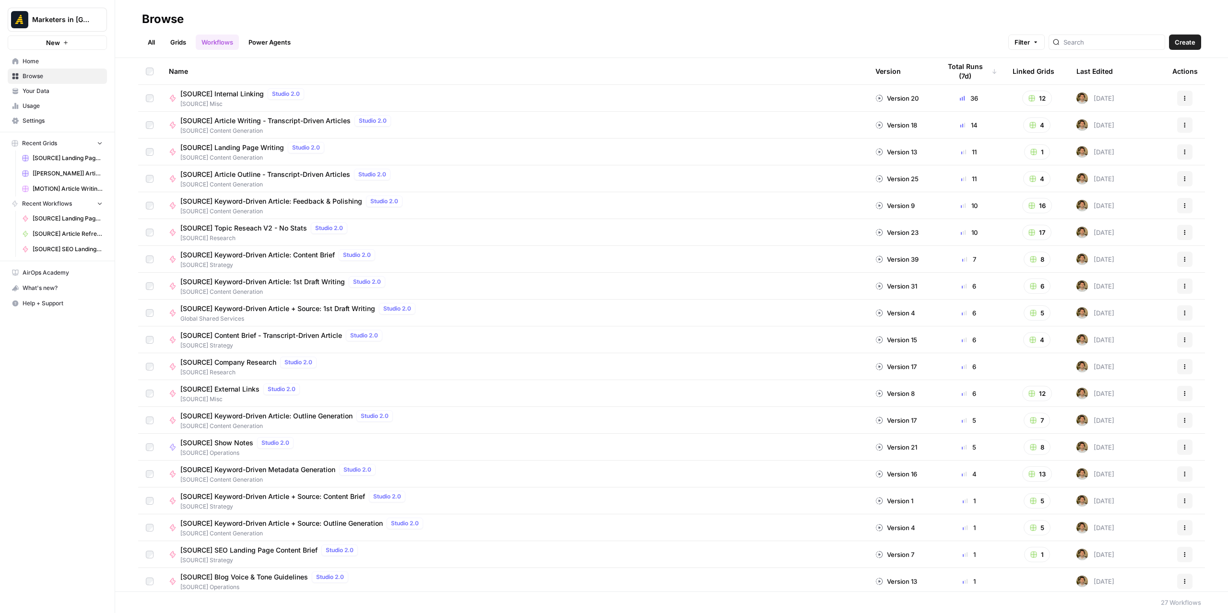
click at [151, 44] on link "All" at bounding box center [151, 42] width 19 height 15
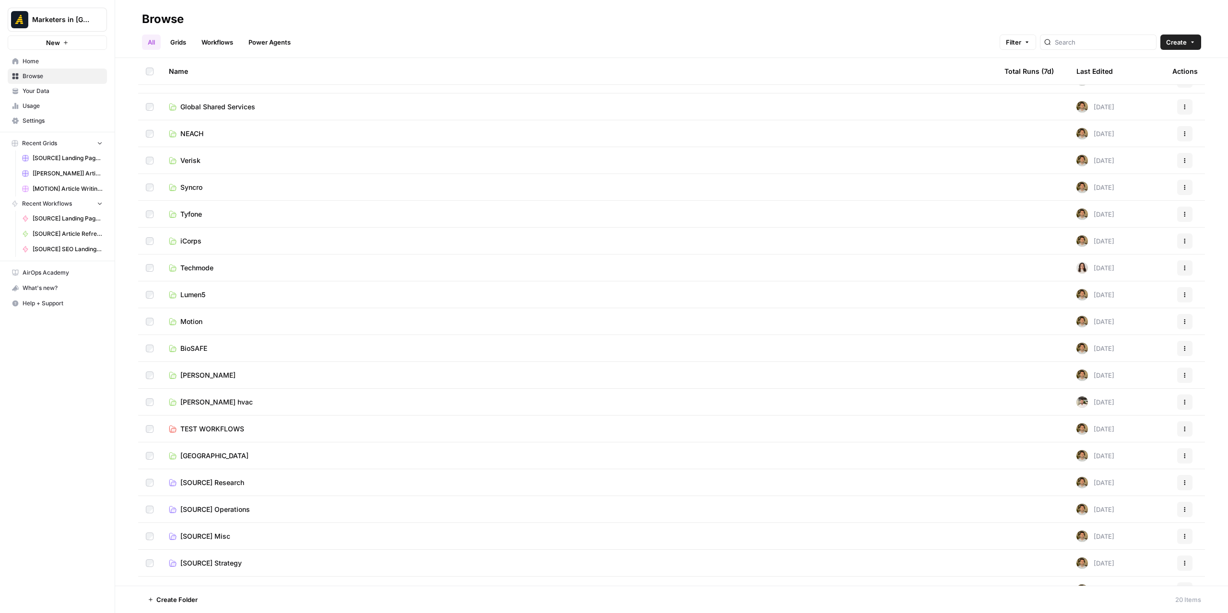
scroll to position [35, 0]
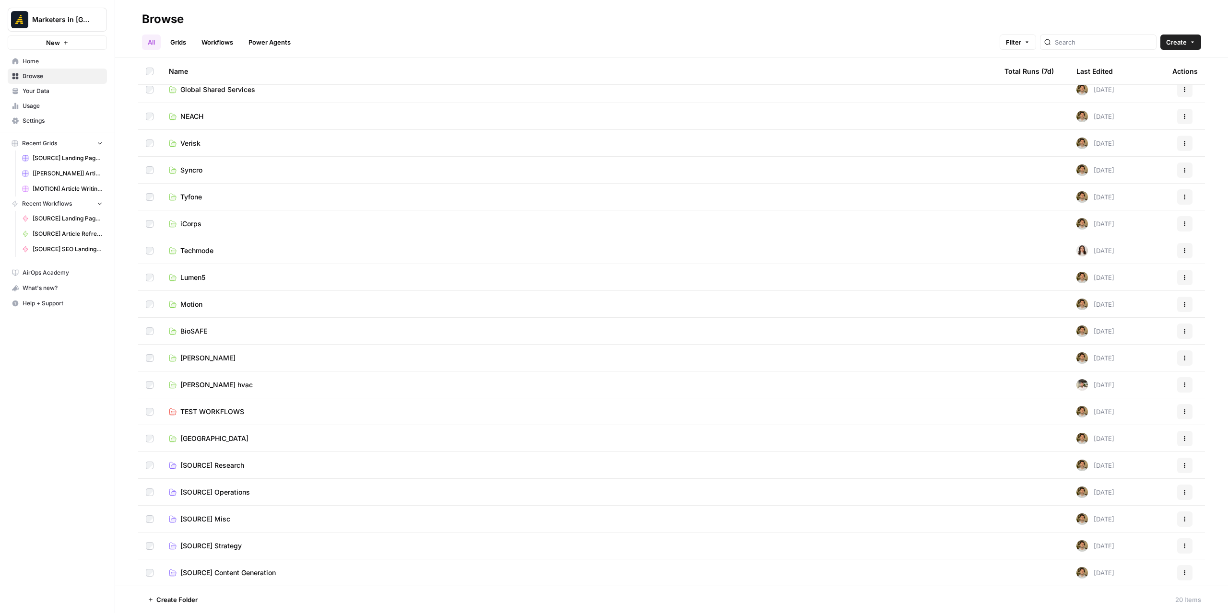
click at [239, 410] on span "TEST WORKFLOWS" at bounding box center [212, 412] width 64 height 10
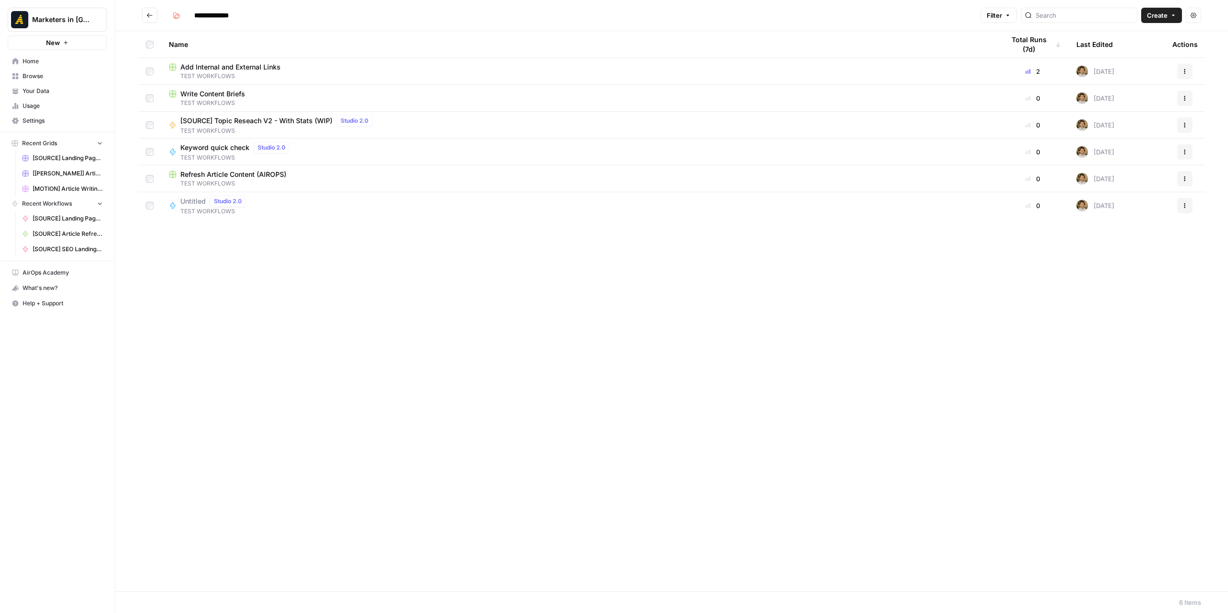
click at [265, 67] on span "Add Internal and External Links" at bounding box center [230, 67] width 100 height 10
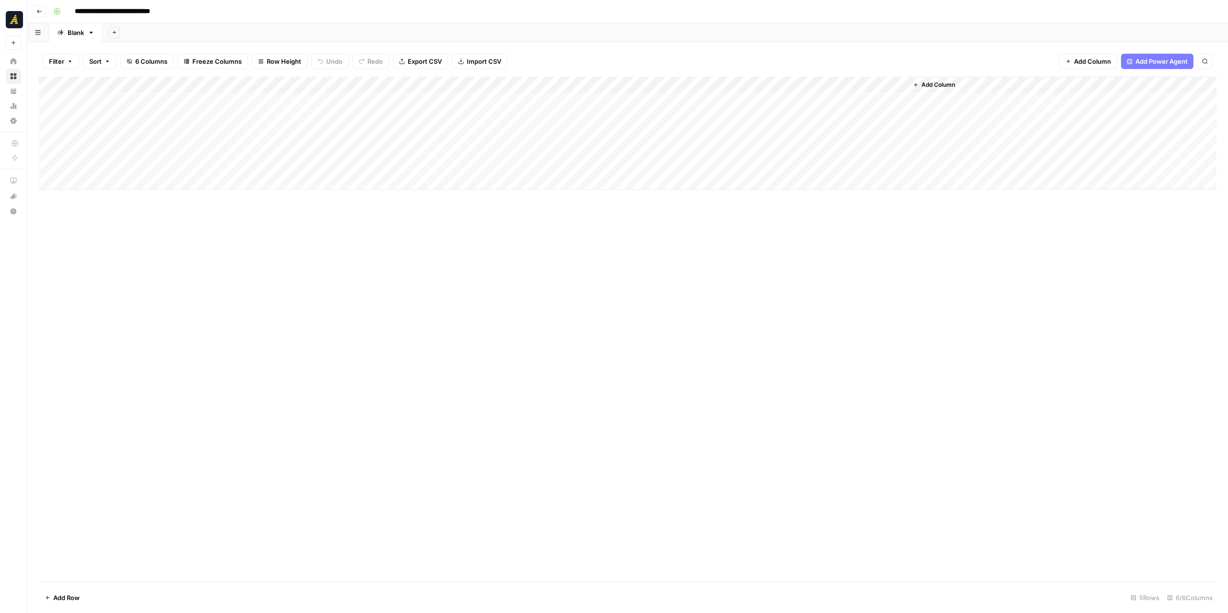
click at [935, 86] on span "Add Column" at bounding box center [938, 85] width 34 height 9
click at [1111, 21] on button "Power Agents" at bounding box center [1104, 27] width 51 height 14
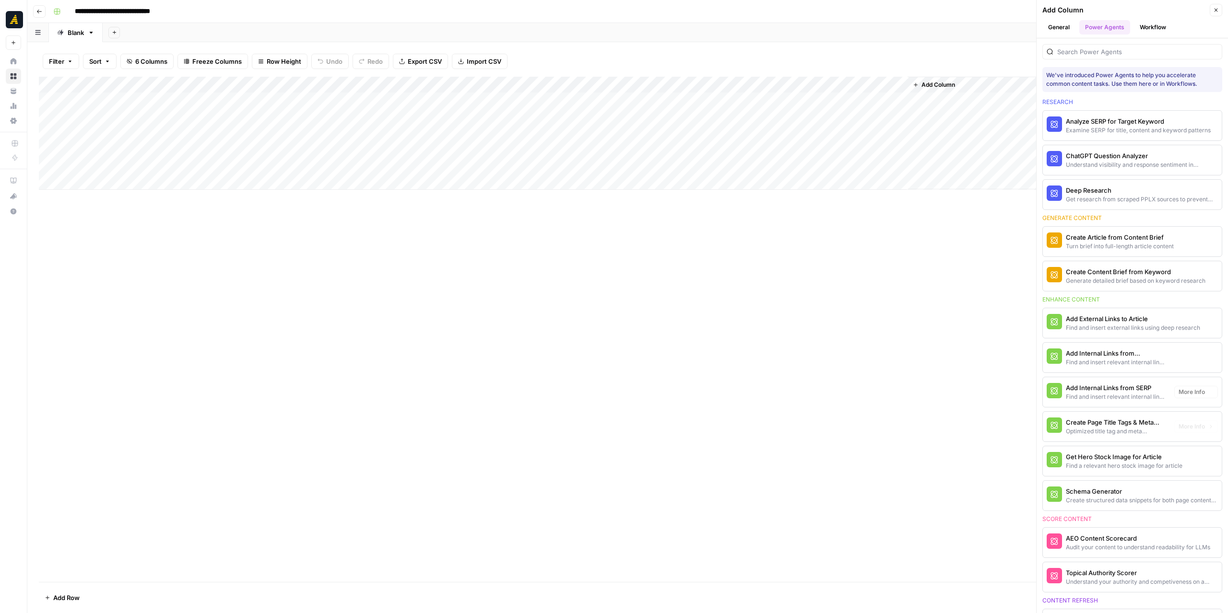
click at [1103, 354] on div "Add Internal Links from Knowledge Base" at bounding box center [1116, 354] width 101 height 10
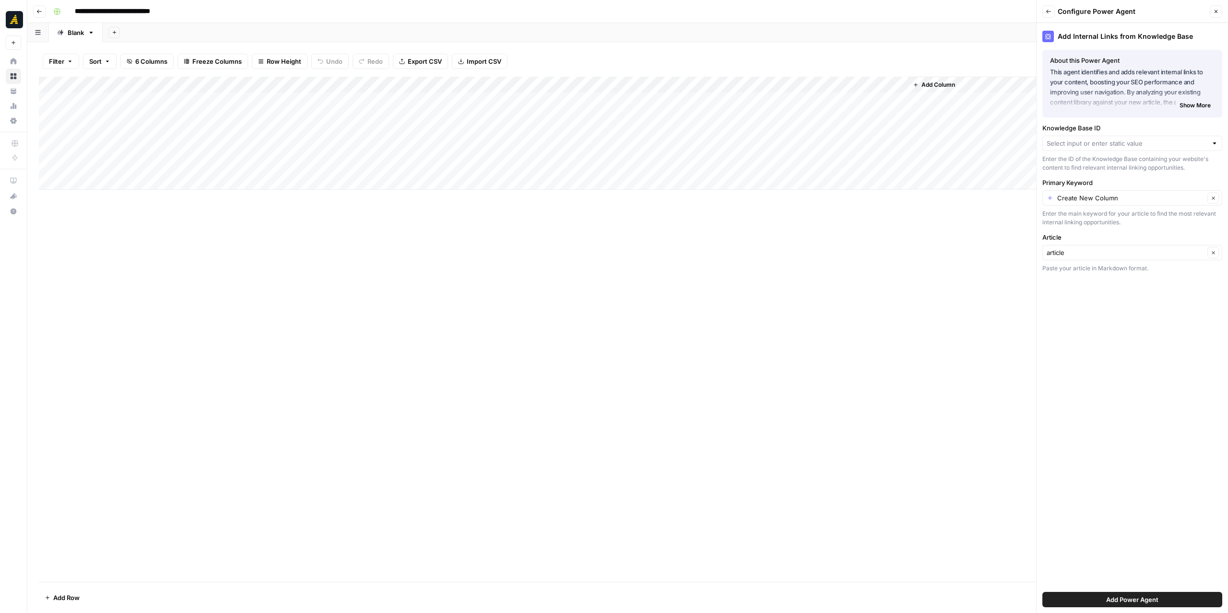
click at [1107, 602] on span "Add Power Agent" at bounding box center [1132, 600] width 52 height 10
click at [1091, 141] on input "Knowledge Base ID" at bounding box center [1127, 144] width 161 height 10
click at [1085, 193] on span "New North" at bounding box center [1130, 193] width 160 height 10
type input "New North"
click at [1128, 597] on span "Add Power Agent" at bounding box center [1132, 600] width 52 height 10
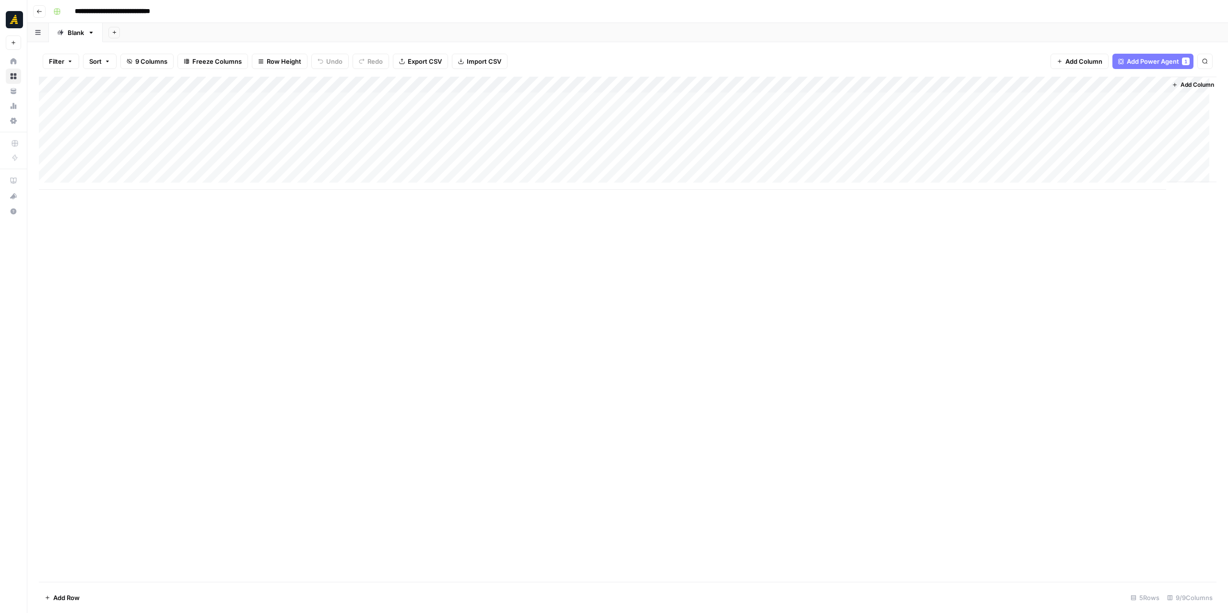
click at [1030, 85] on div "Add Column" at bounding box center [628, 133] width 1178 height 113
click at [1041, 161] on span "Configure Inputs" at bounding box center [1054, 166] width 84 height 10
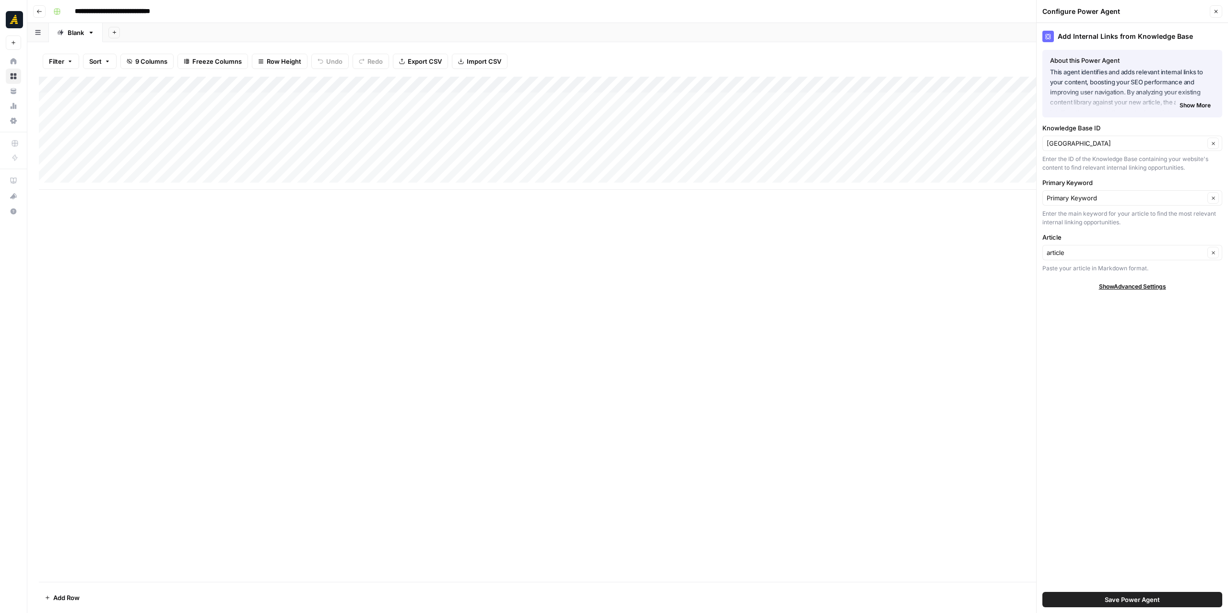
click at [1215, 10] on icon "button" at bounding box center [1216, 12] width 6 height 6
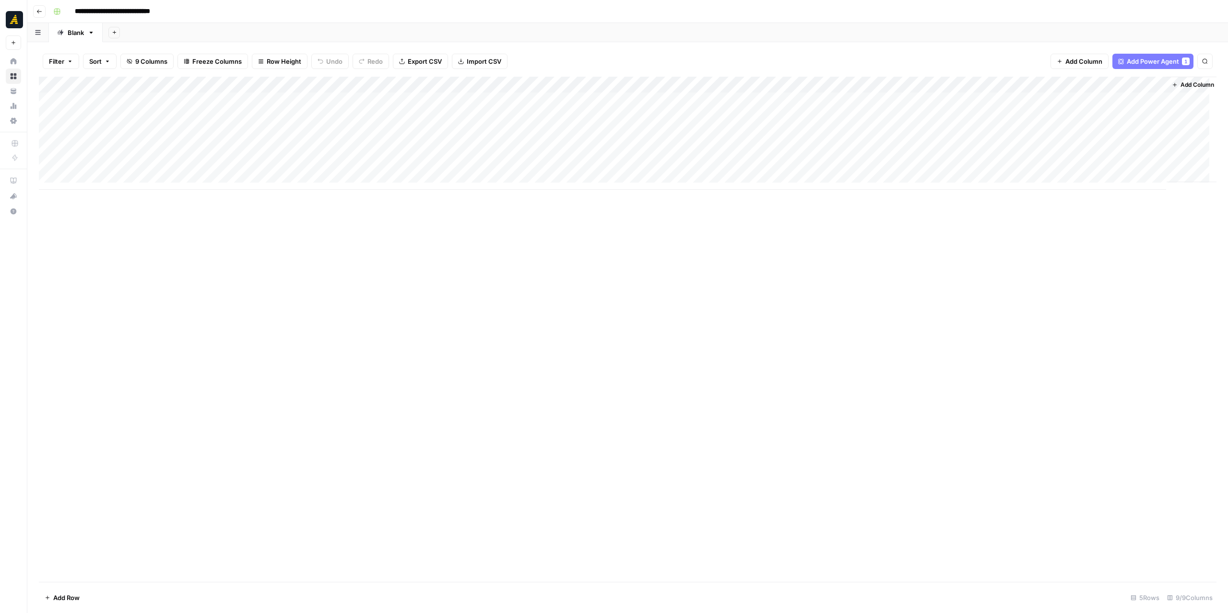
click at [1027, 84] on div "Add Column" at bounding box center [628, 133] width 1178 height 113
click at [1047, 174] on span "Fork Power Agent" at bounding box center [1054, 179] width 84 height 10
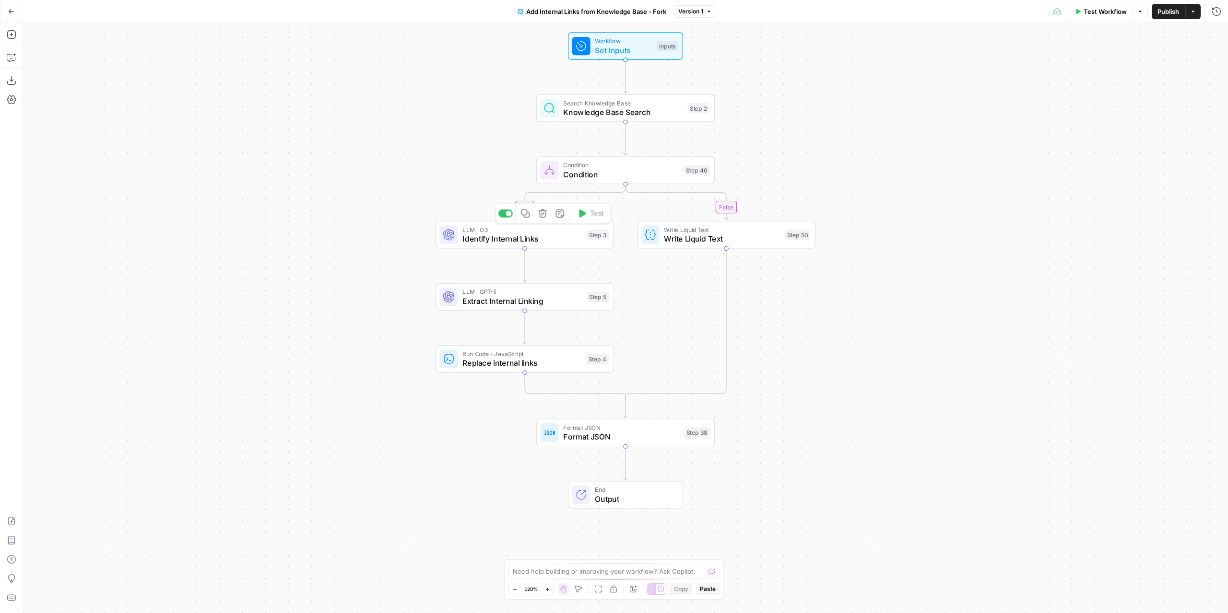
click at [551, 248] on div "LLM · O3 Identify Internal Links Step 3 Copy step Delete step Edit Note Test" at bounding box center [525, 235] width 178 height 28
